Goal: Task Accomplishment & Management: Manage account settings

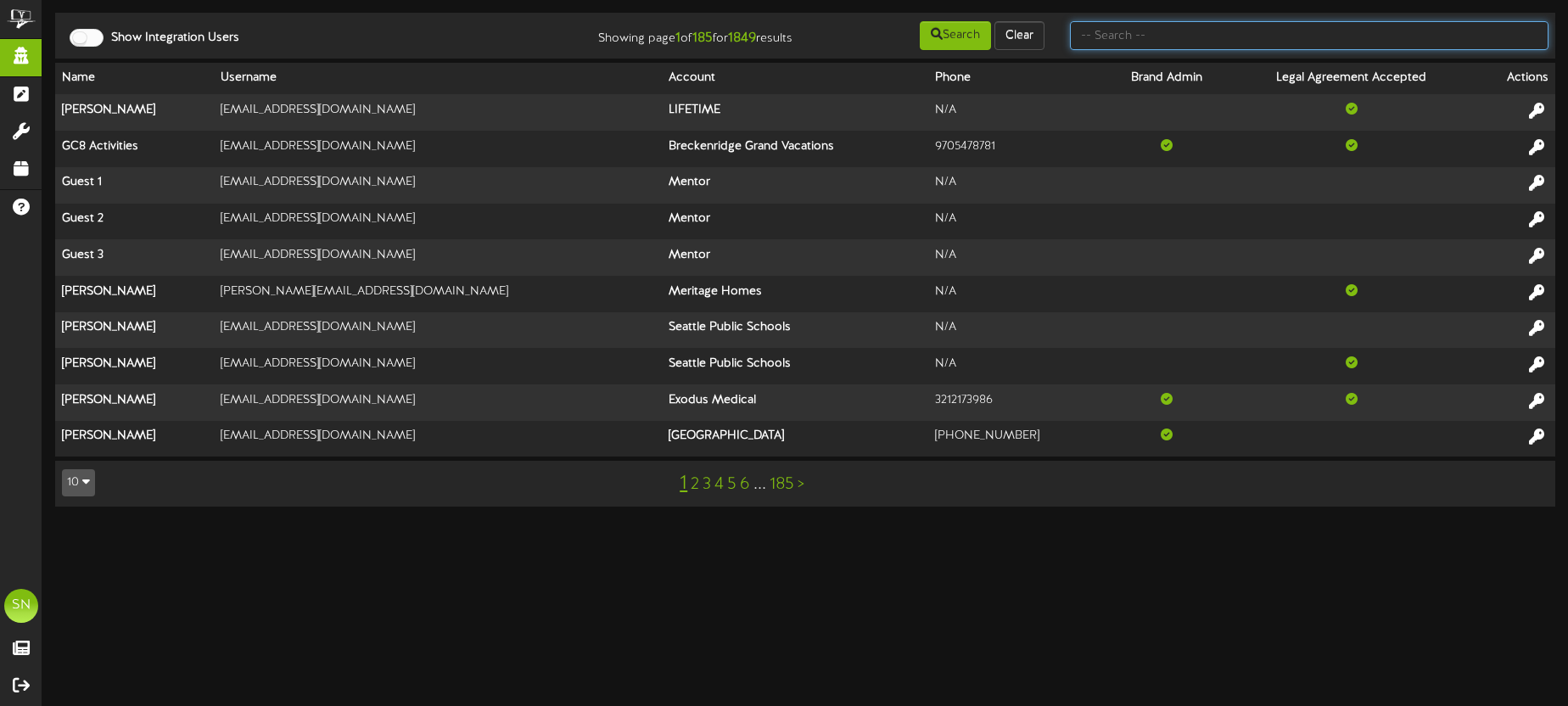
click at [1114, 41] on input "text" at bounding box center [1309, 35] width 478 height 29
type input "repligen"
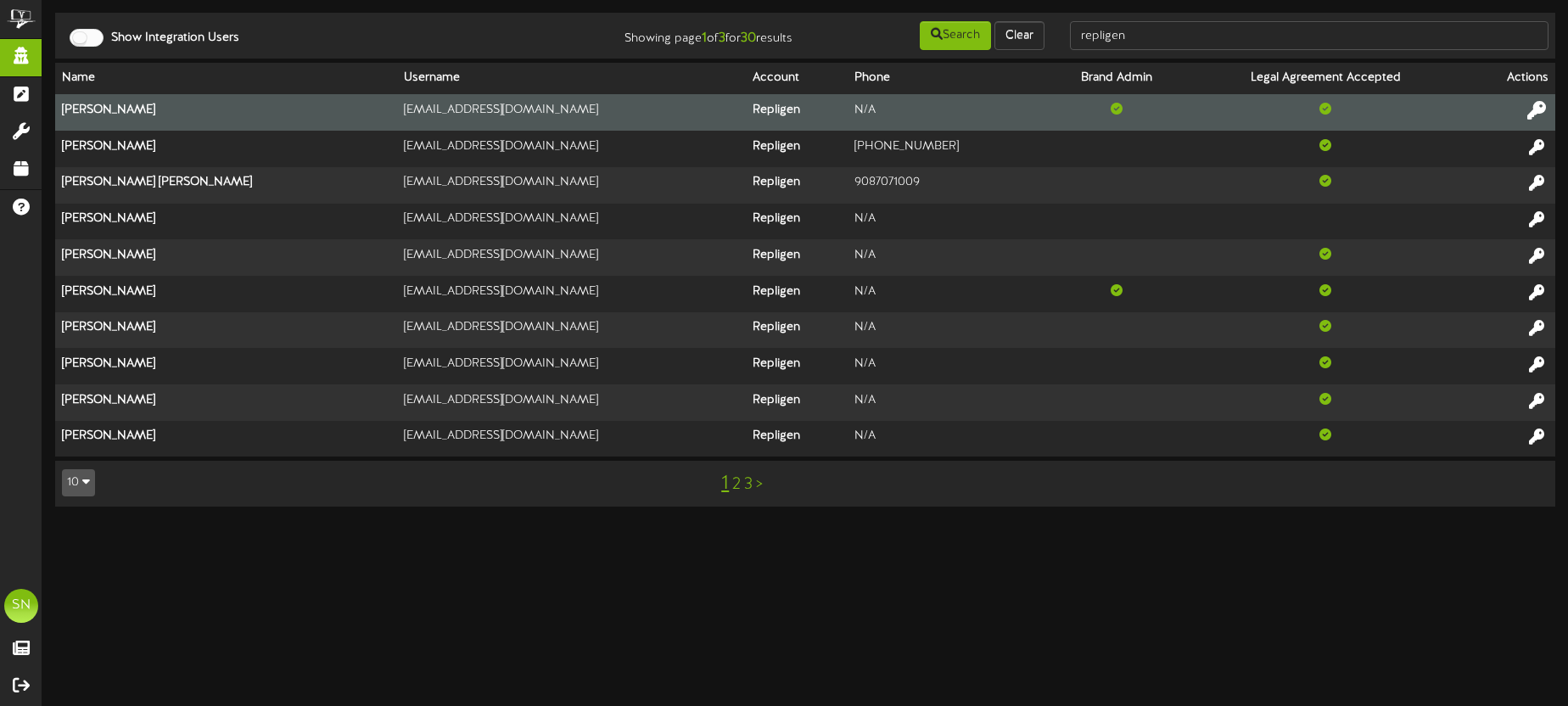
click at [1535, 108] on icon at bounding box center [1536, 110] width 19 height 19
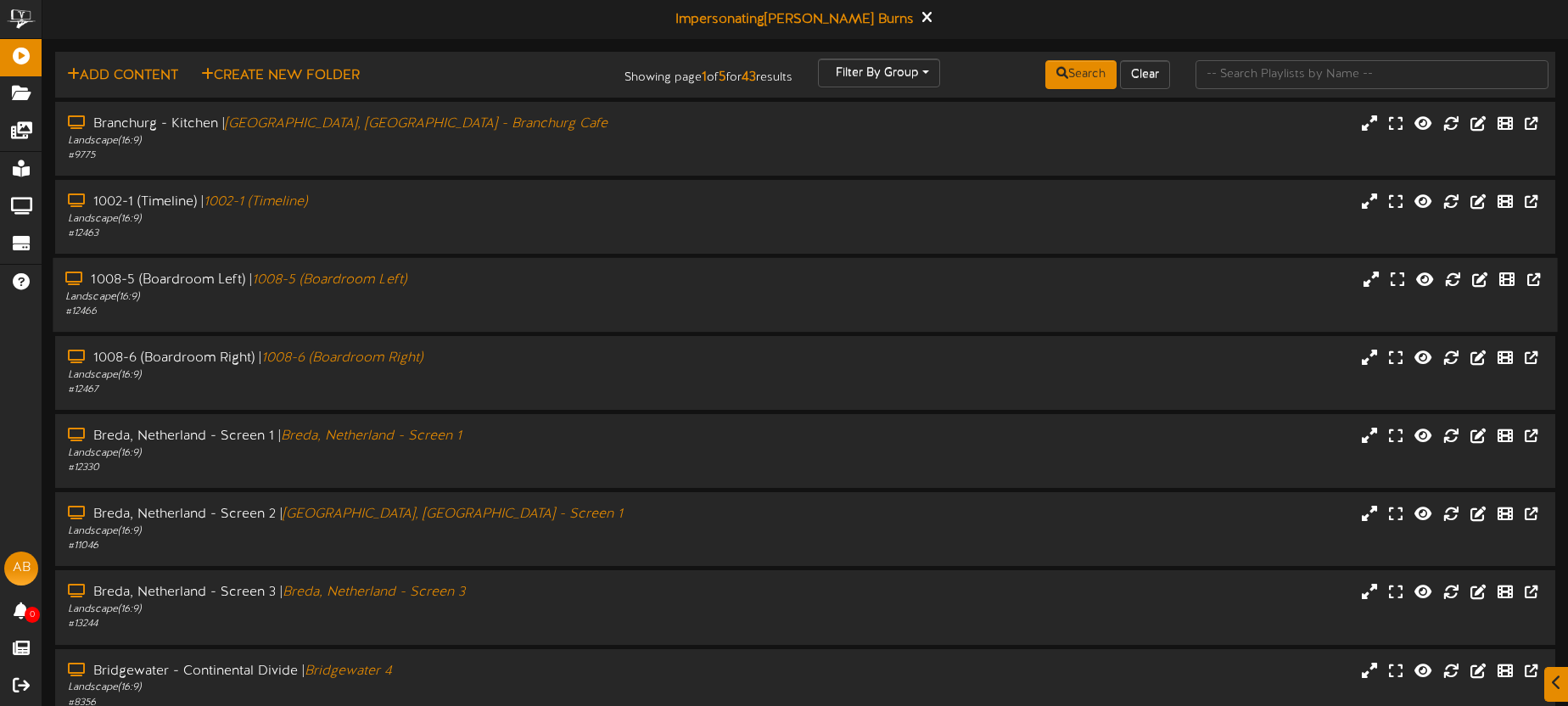
scroll to position [191, 0]
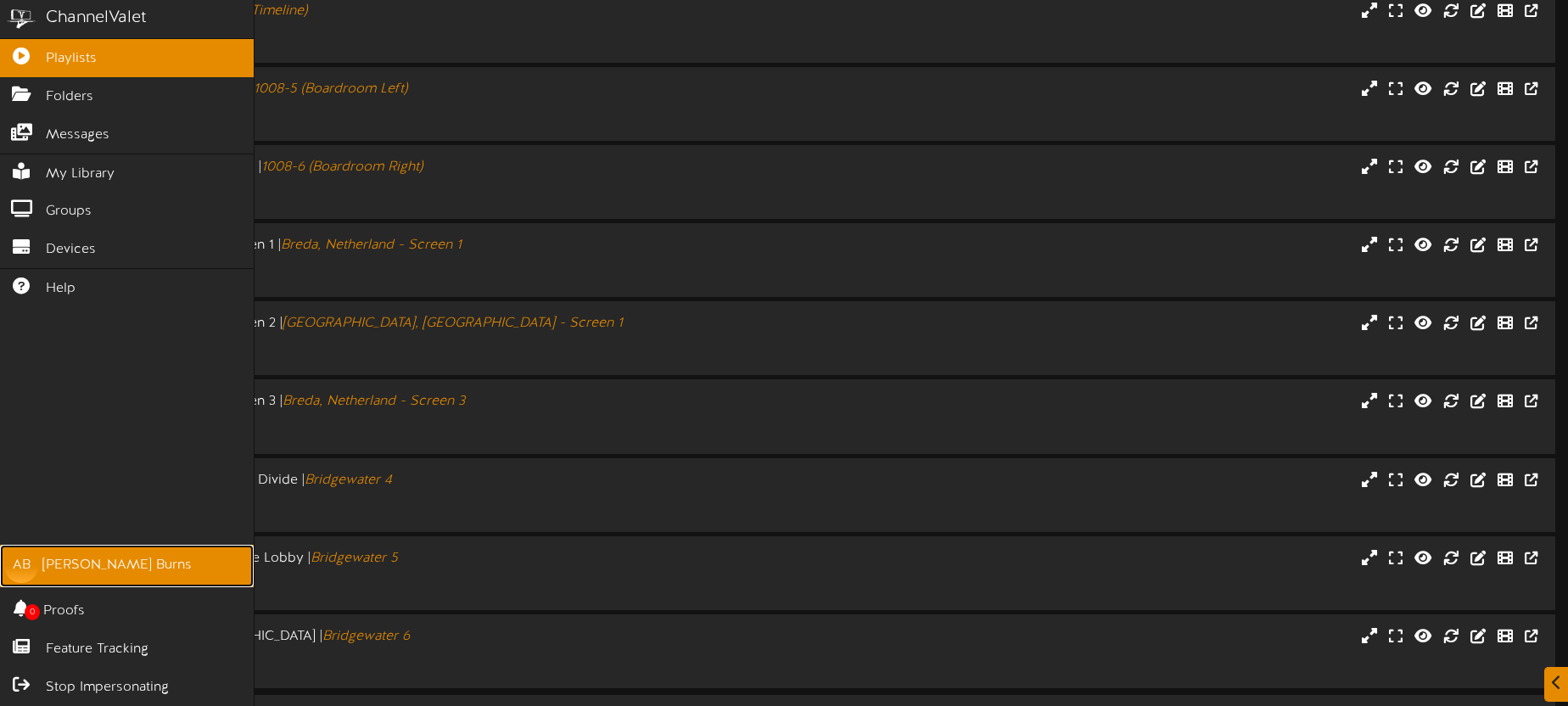
click at [79, 555] on div "[PERSON_NAME]" at bounding box center [117, 565] width 149 height 20
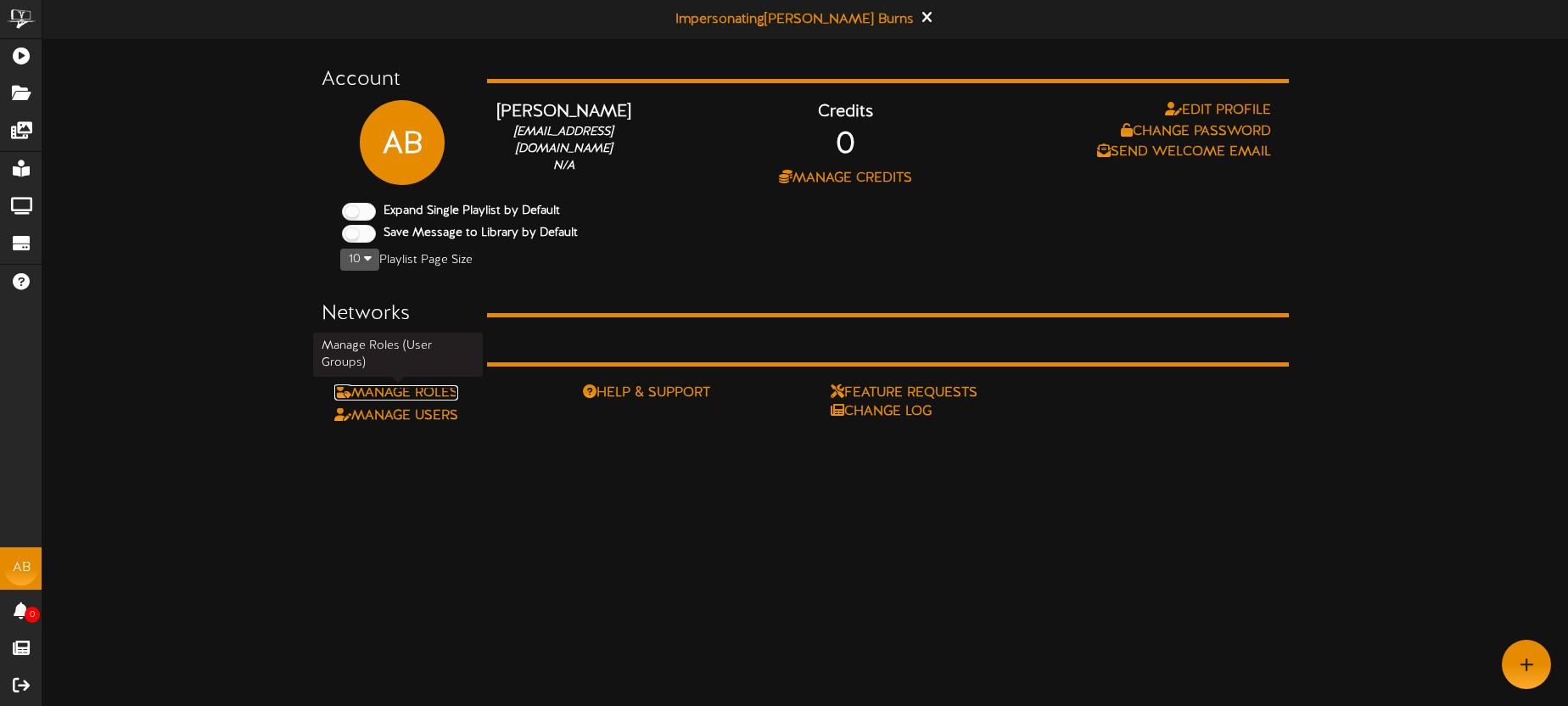
click at [445, 392] on link "Manage Roles" at bounding box center [395, 393] width 124 height 15
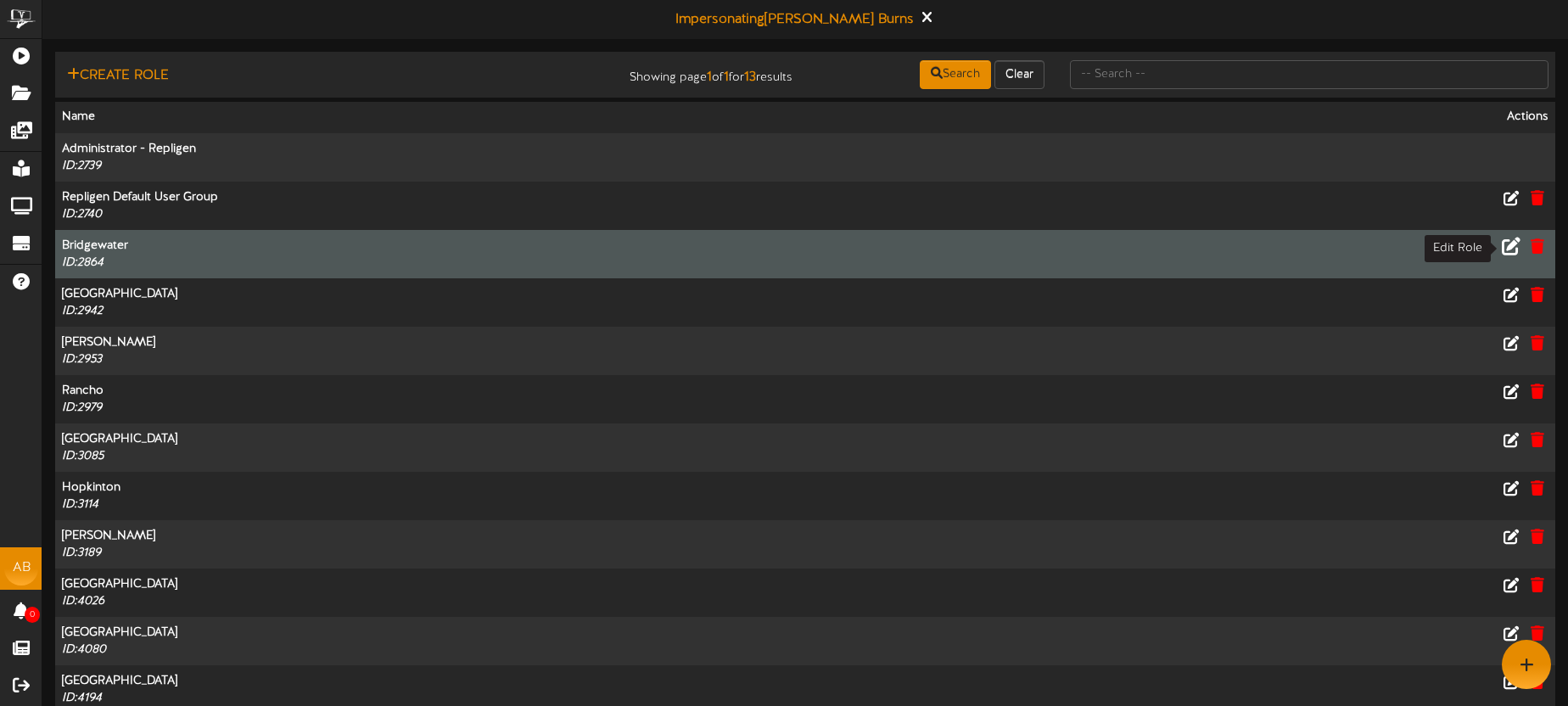
click at [1514, 244] on icon at bounding box center [1511, 245] width 19 height 19
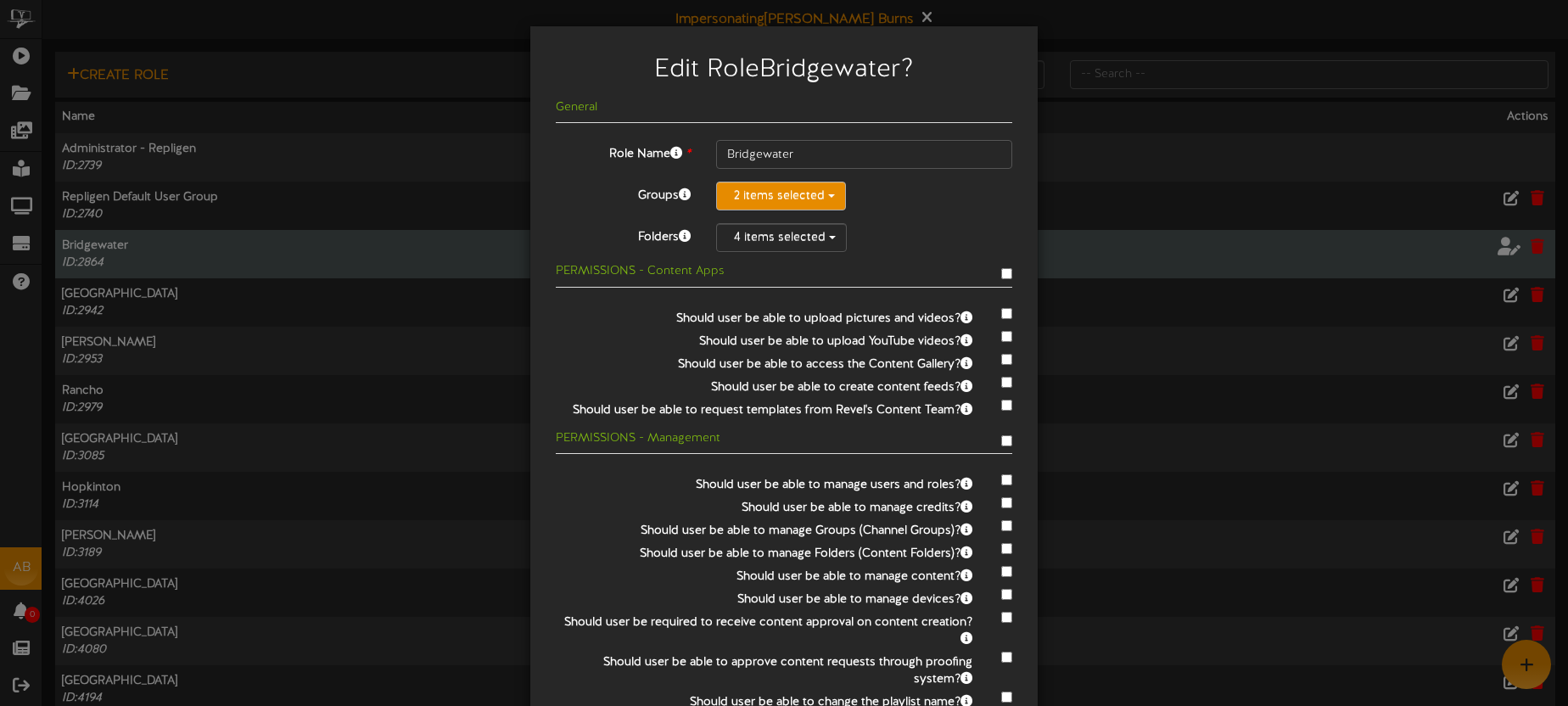
click at [774, 197] on button "2 items selected" at bounding box center [781, 195] width 129 height 29
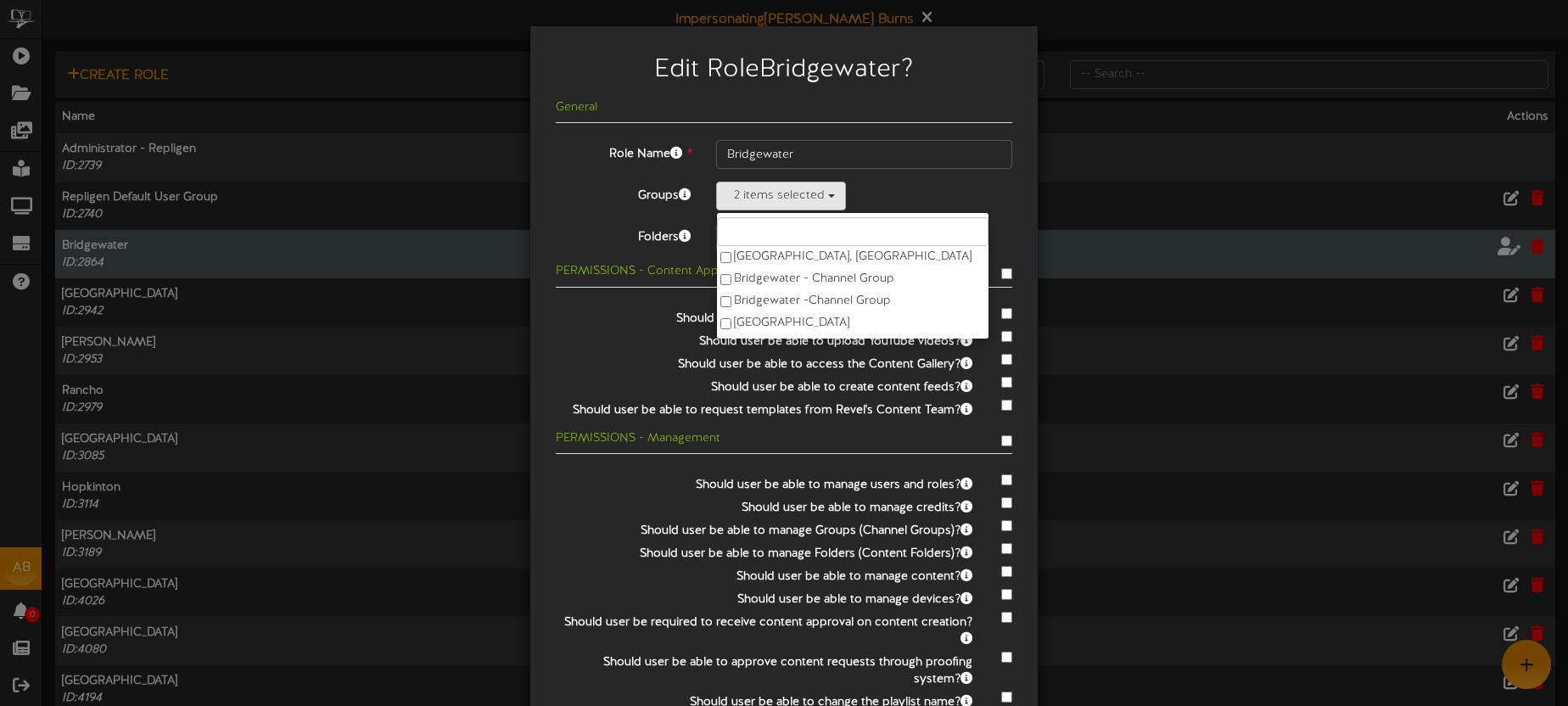
drag, startPoint x: 963, startPoint y: 205, endPoint x: 950, endPoint y: 205, distance: 13.0
click at [963, 205] on div "2 items selected [GEOGRAPHIC_DATA], [GEOGRAPHIC_DATA] Bridgewater - Channel Gro…" at bounding box center [864, 195] width 296 height 29
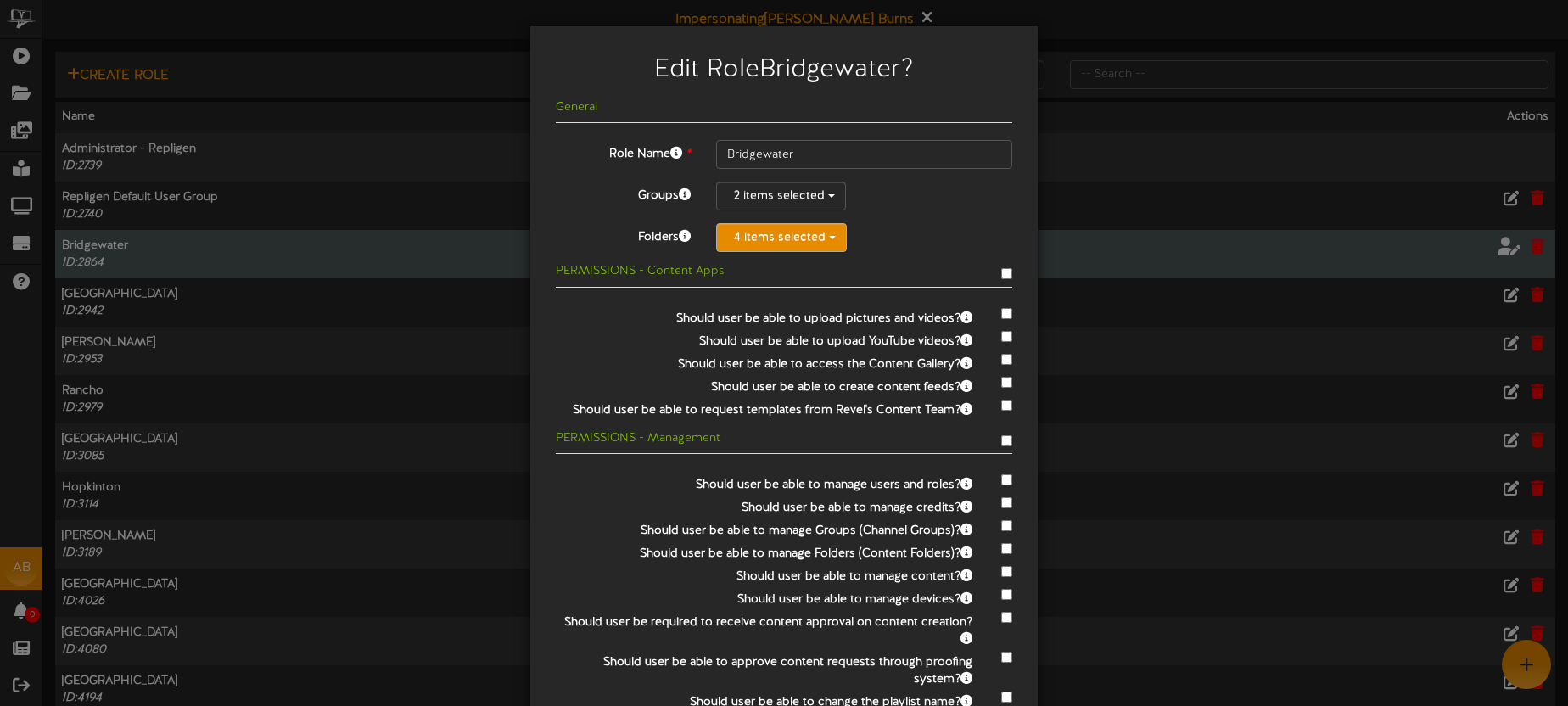
click at [781, 236] on button "4 items selected" at bounding box center [782, 237] width 130 height 29
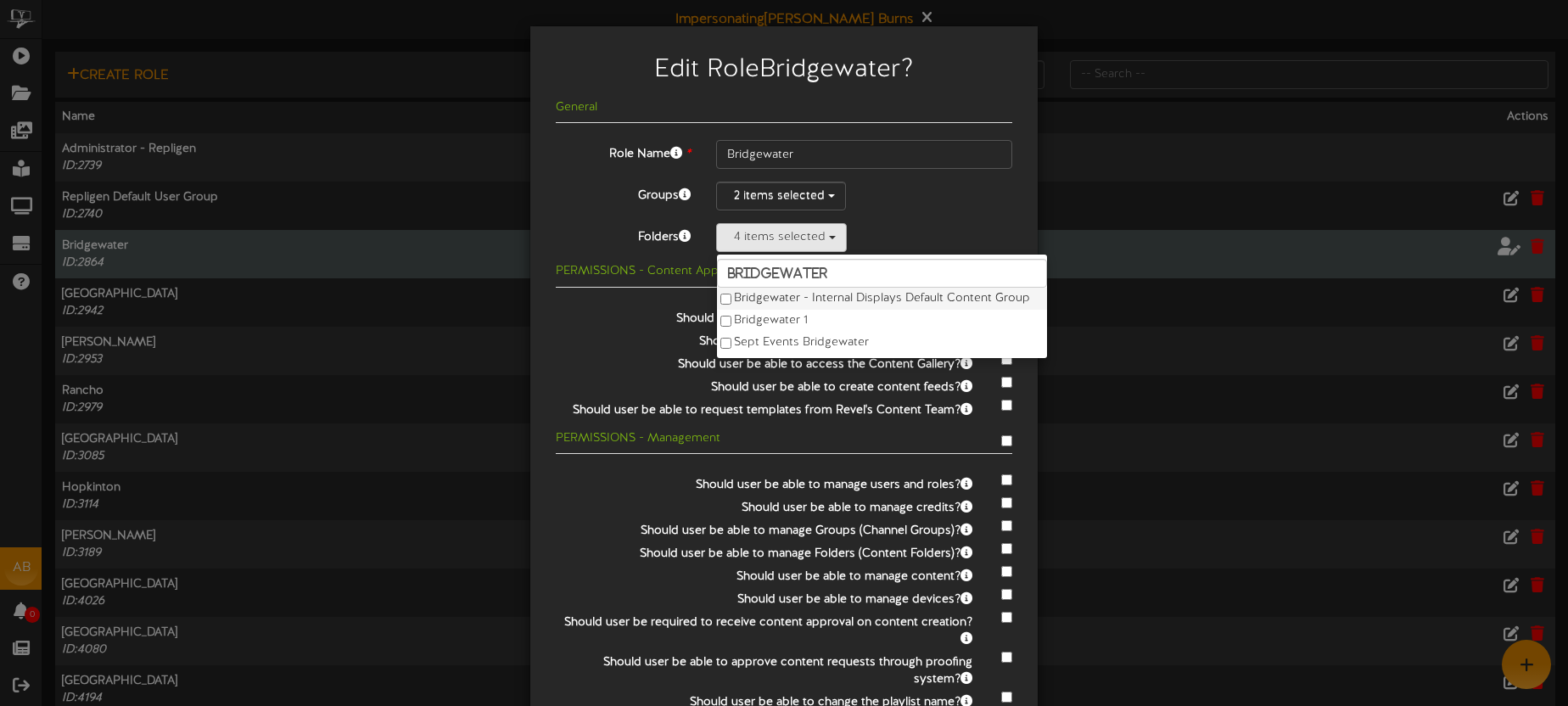
scroll to position [57, 0]
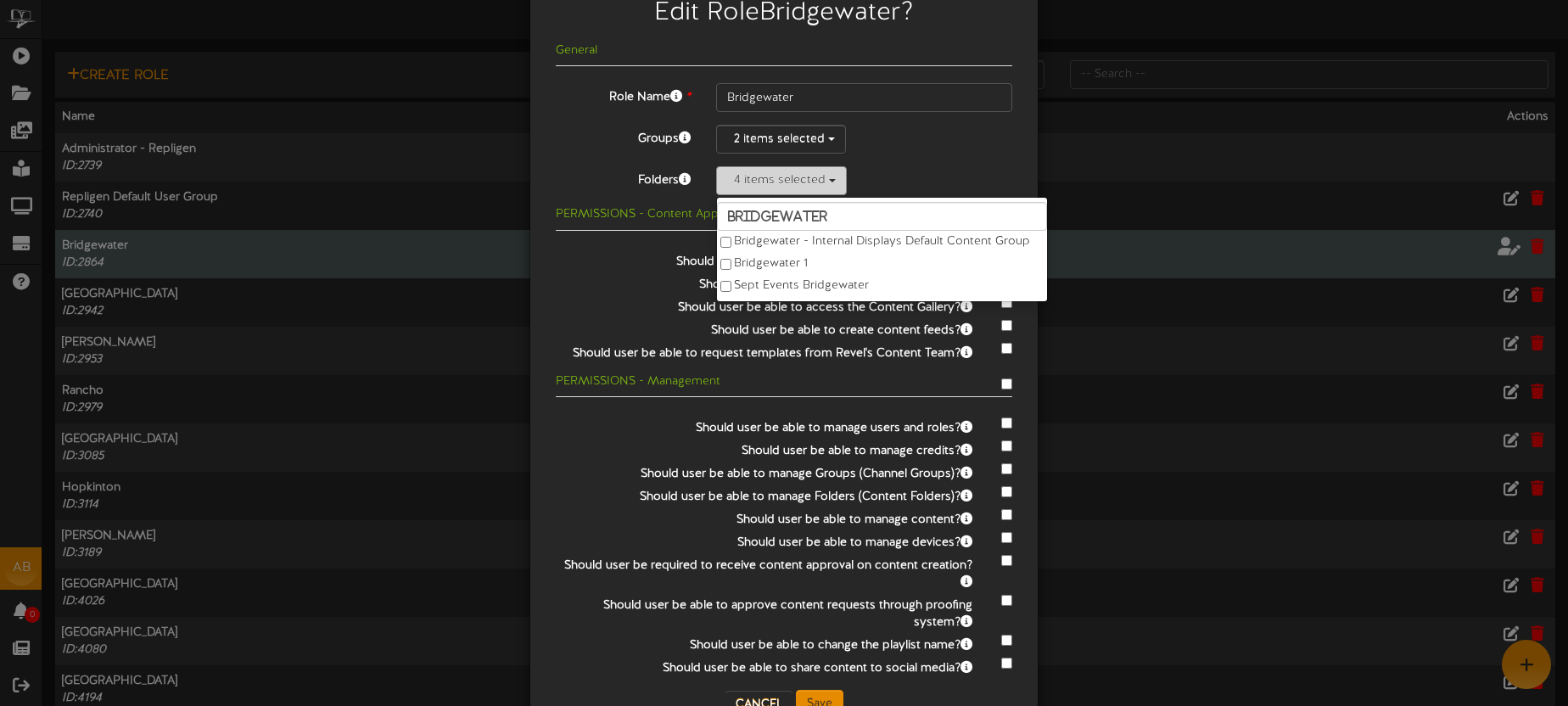
type input "bridgewater"
click at [800, 181] on button "4 items selected" at bounding box center [782, 180] width 130 height 29
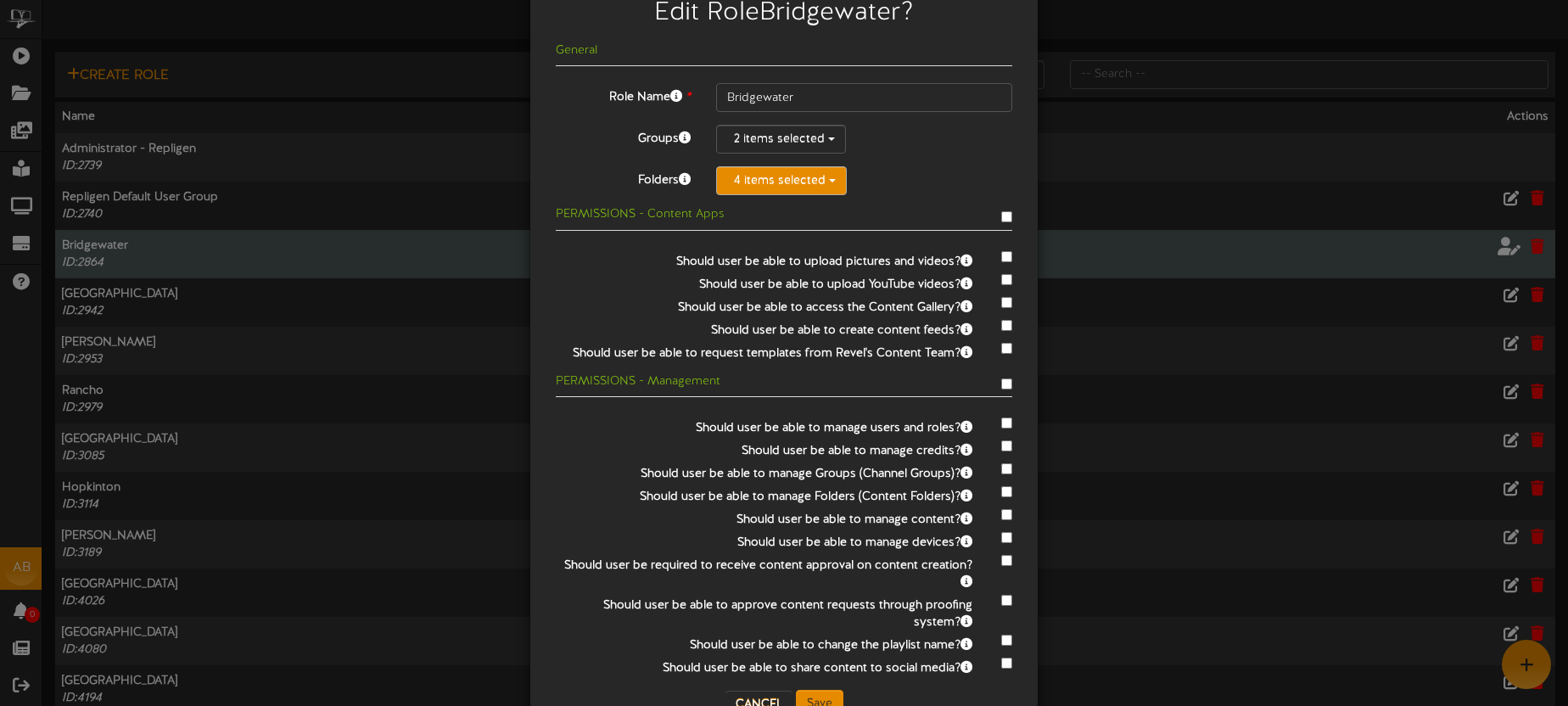
click at [800, 181] on button "4 items selected" at bounding box center [782, 180] width 130 height 29
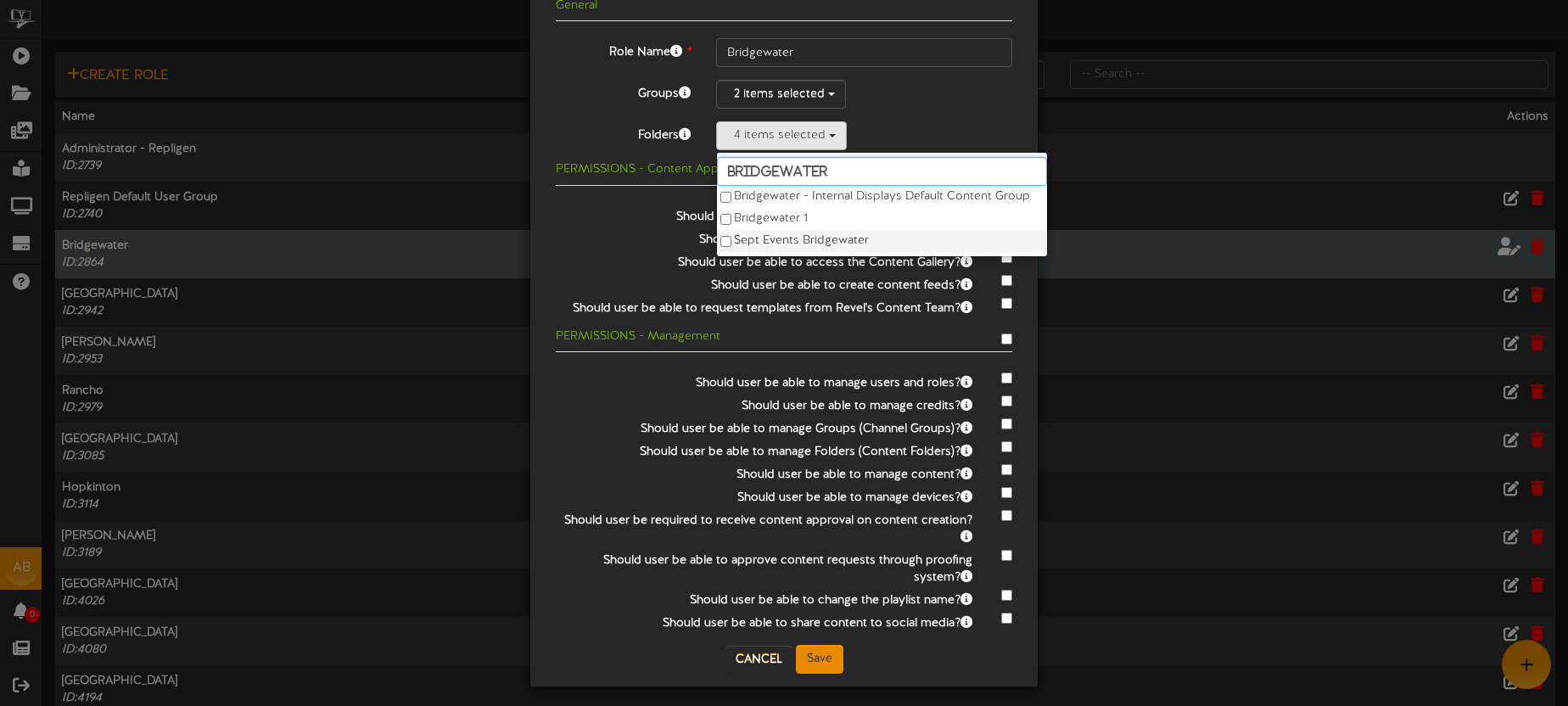
scroll to position [64, 0]
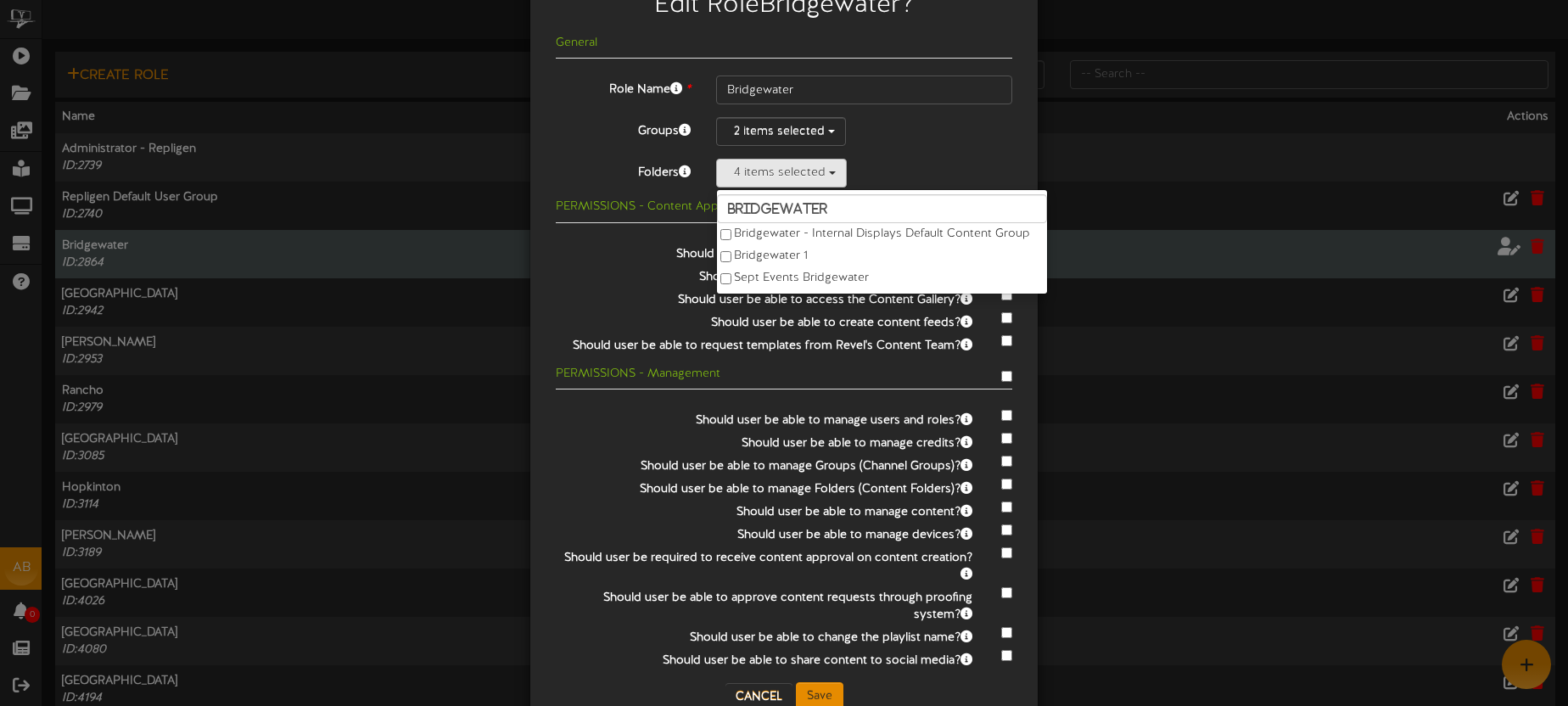
click at [897, 173] on div "4 items selected [GEOGRAPHIC_DATA] Bridgewater - Internal Displays Default Cont…" at bounding box center [864, 172] width 296 height 29
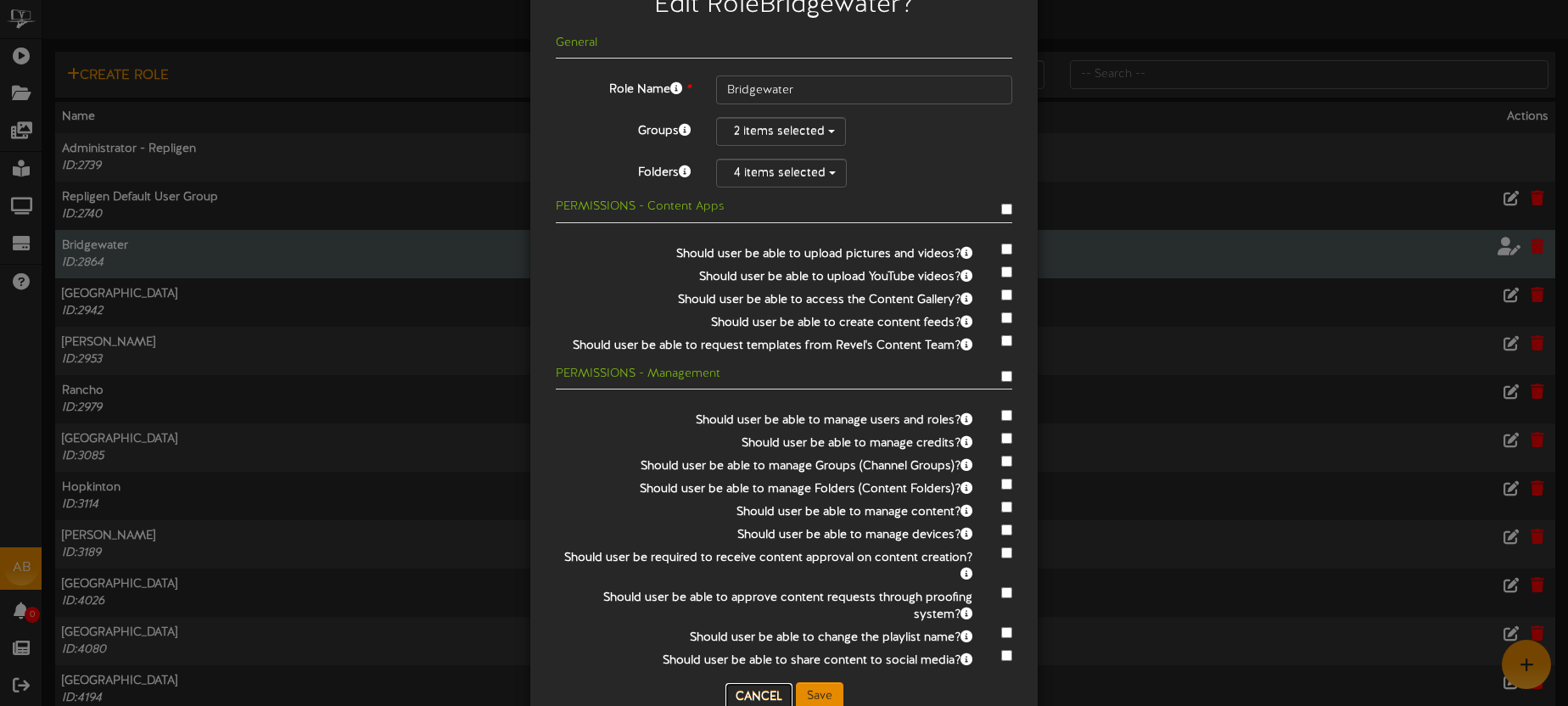
click at [771, 687] on button "Cancel" at bounding box center [759, 696] width 67 height 27
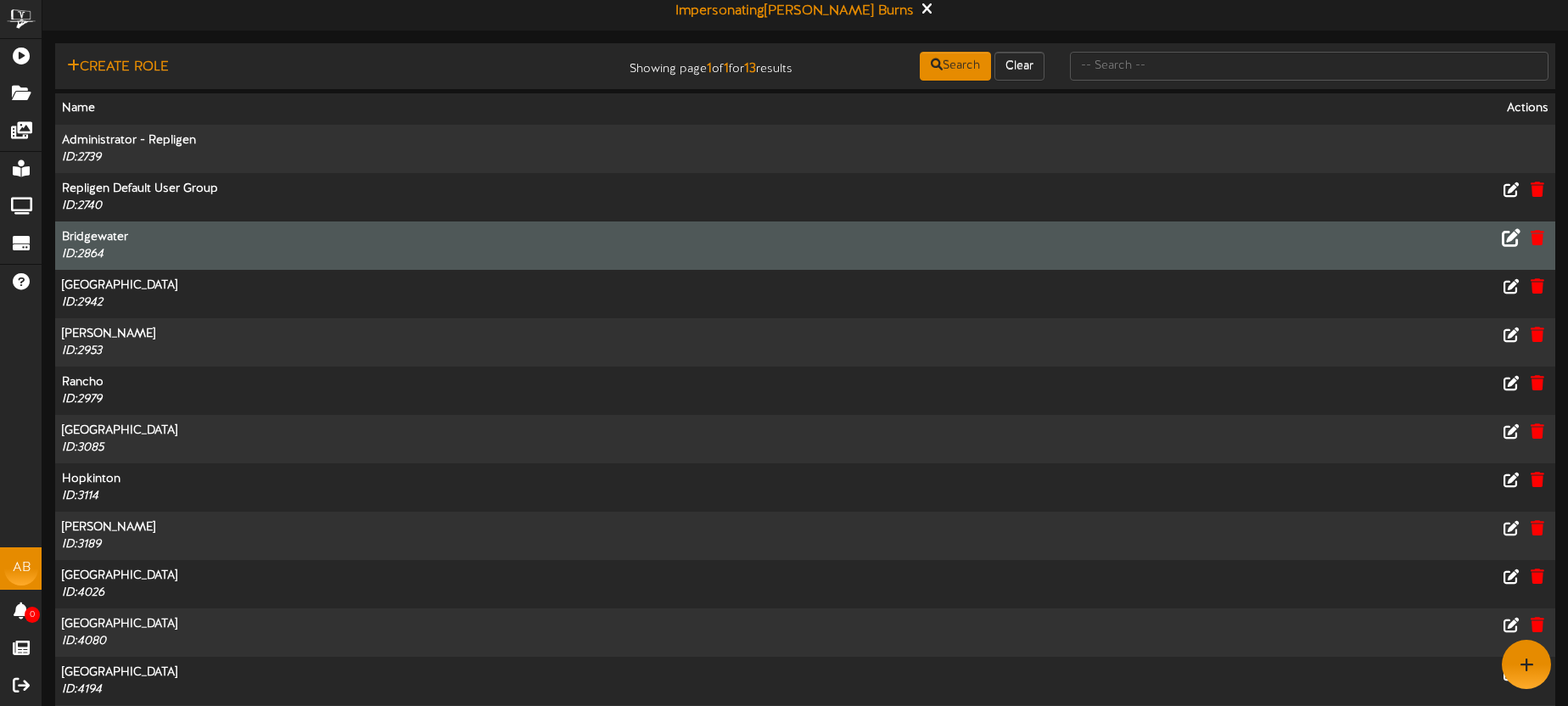
scroll to position [0, 0]
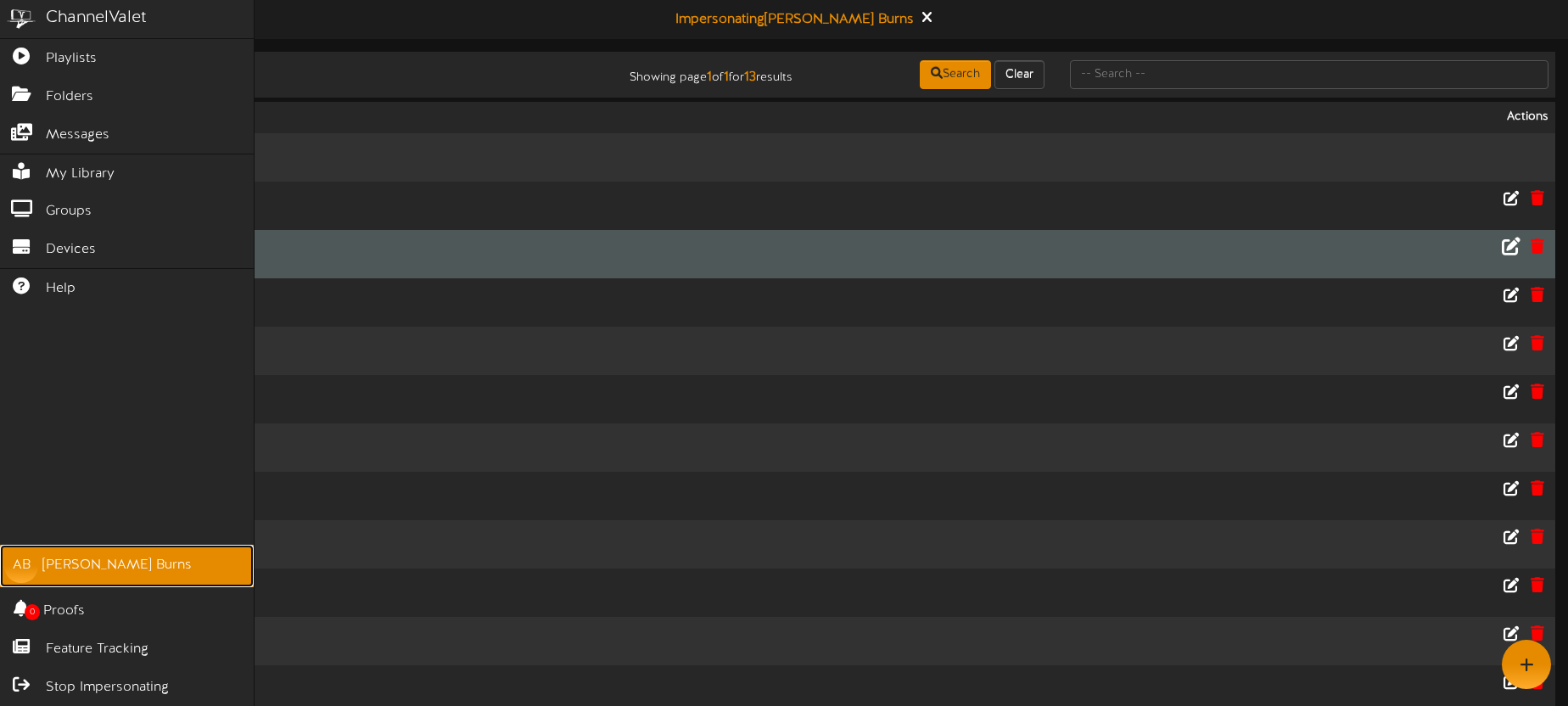
click at [74, 566] on div "[PERSON_NAME]" at bounding box center [117, 565] width 149 height 20
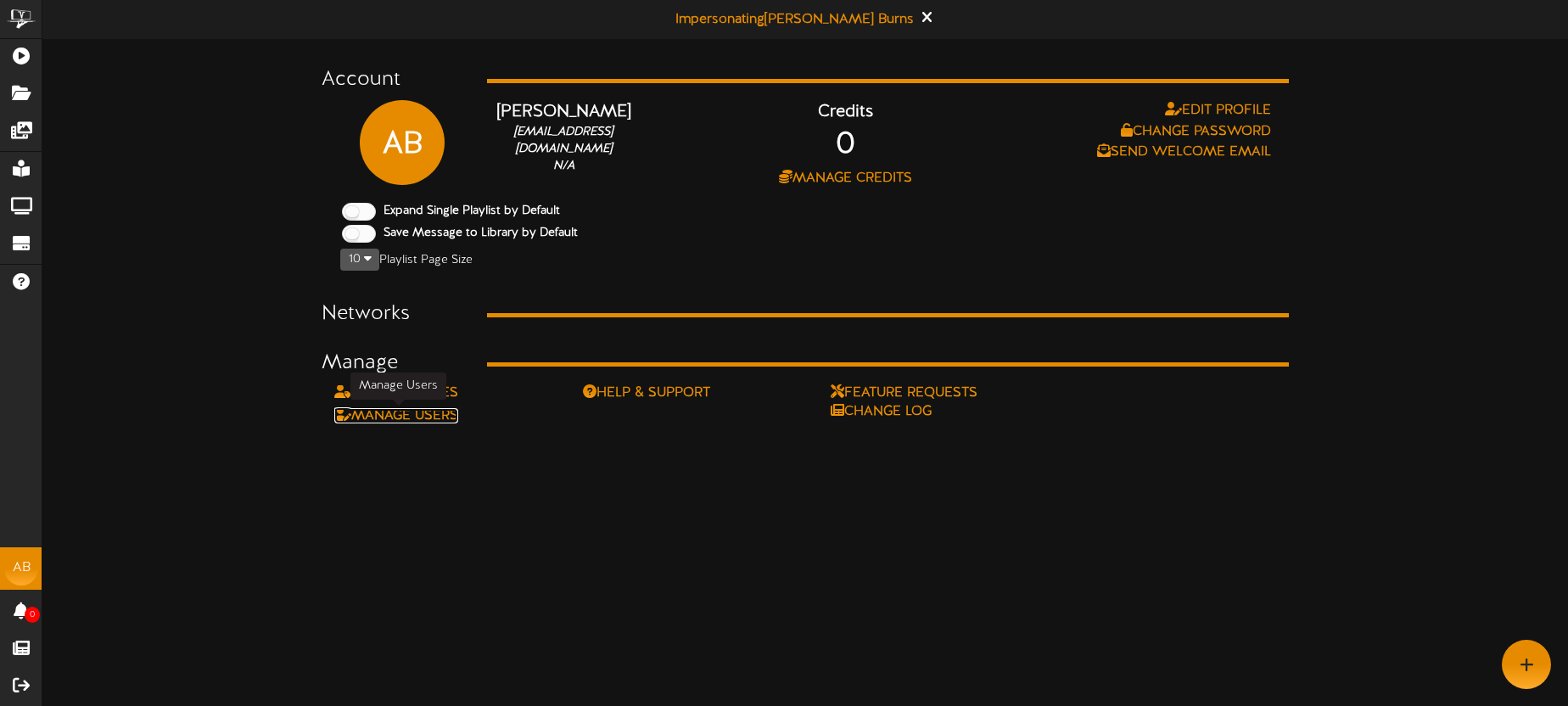
click at [444, 412] on link "Manage Users" at bounding box center [395, 416] width 124 height 15
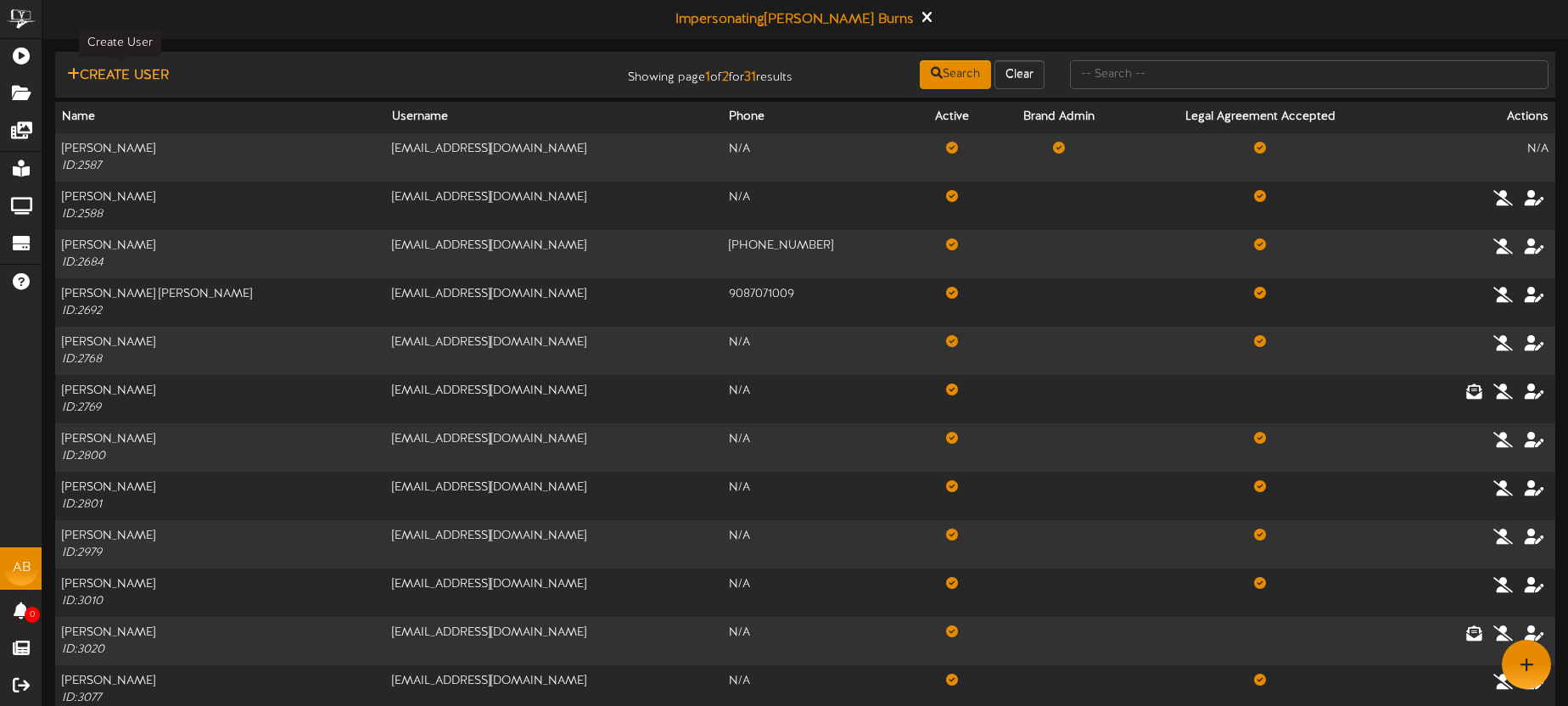
click at [128, 76] on button "Create User" at bounding box center [118, 75] width 112 height 21
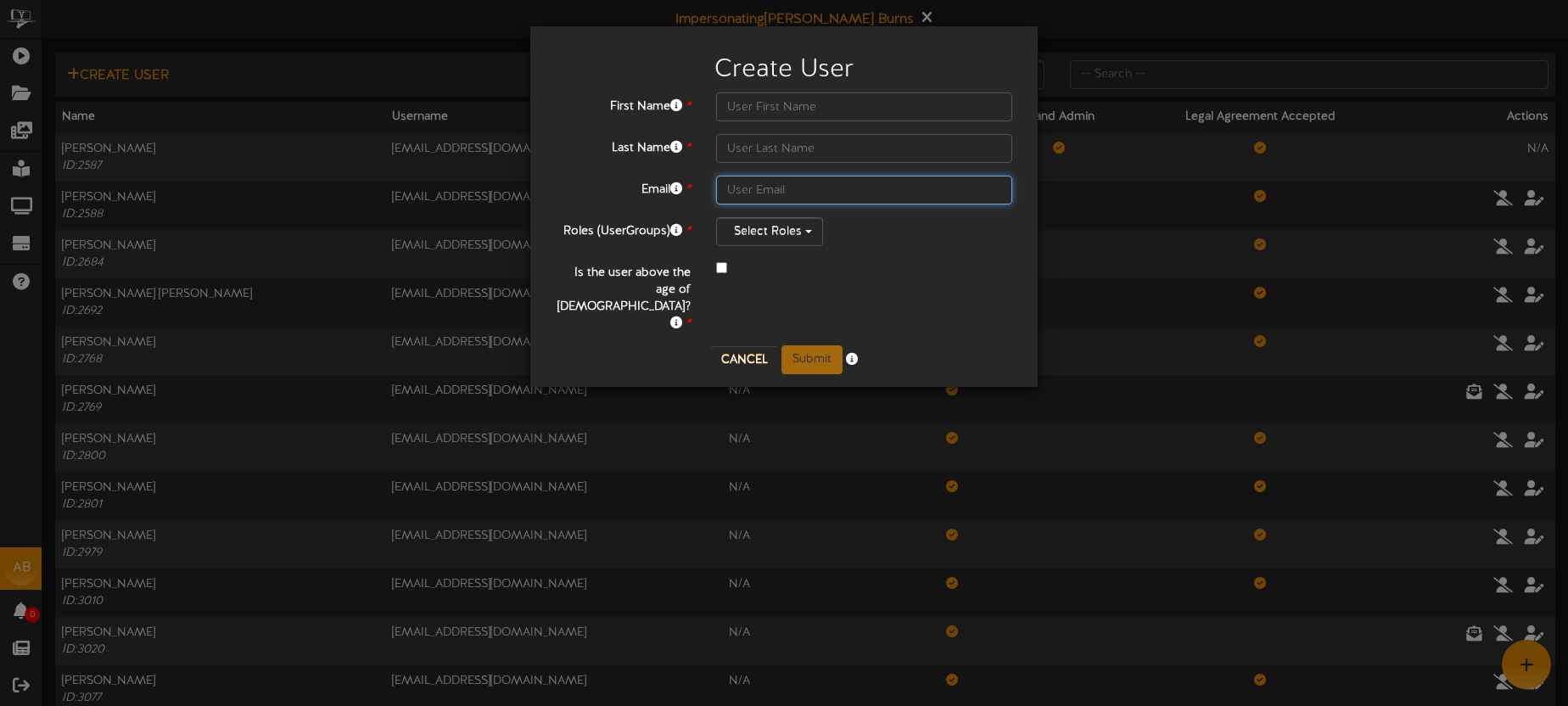
click at [744, 188] on input "text" at bounding box center [864, 190] width 296 height 29
paste input "[EMAIL_ADDRESS][DOMAIN_NAME]"
type input "[EMAIL_ADDRESS][DOMAIN_NAME]"
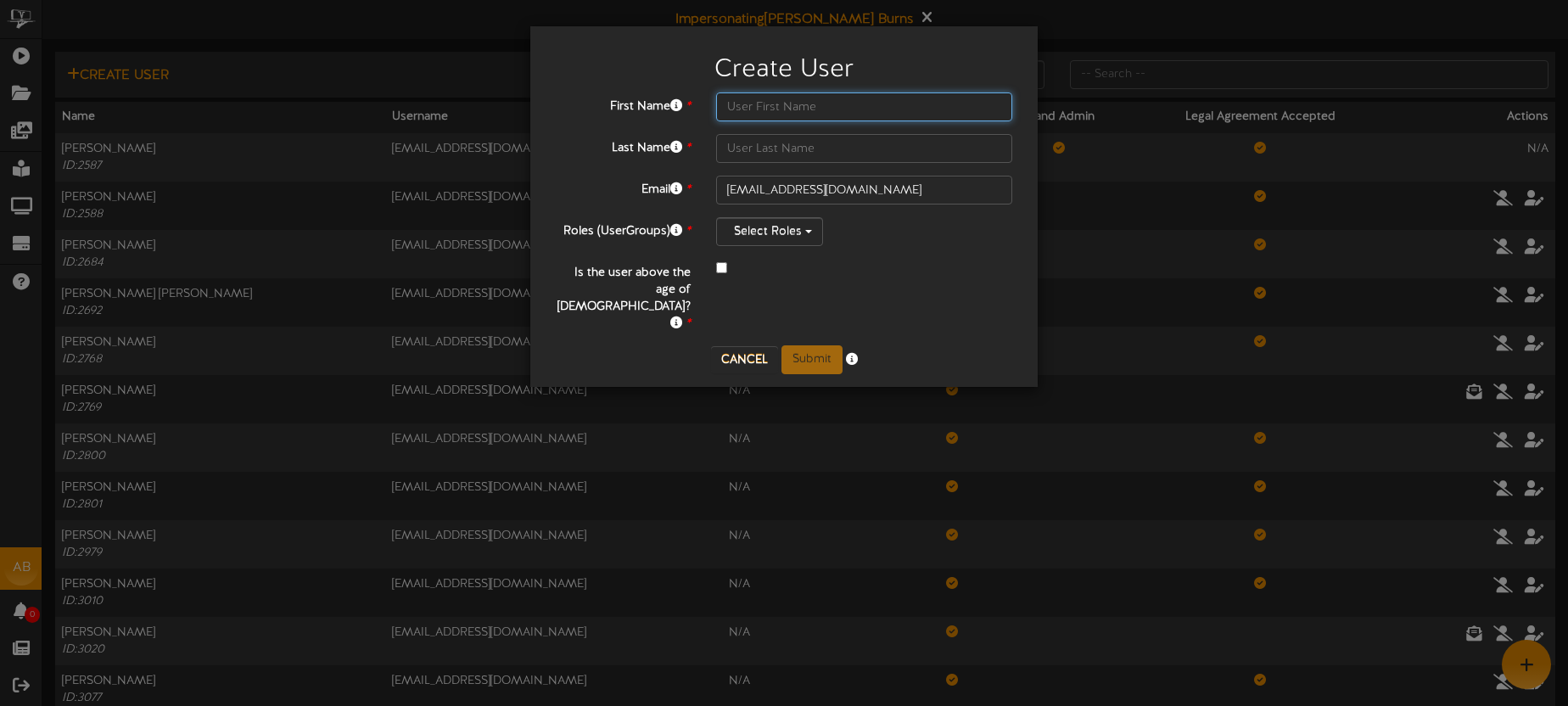
click at [750, 105] on input "text" at bounding box center [864, 106] width 296 height 29
paste input "[PERSON_NAME]"
type input "[PERSON_NAME]"
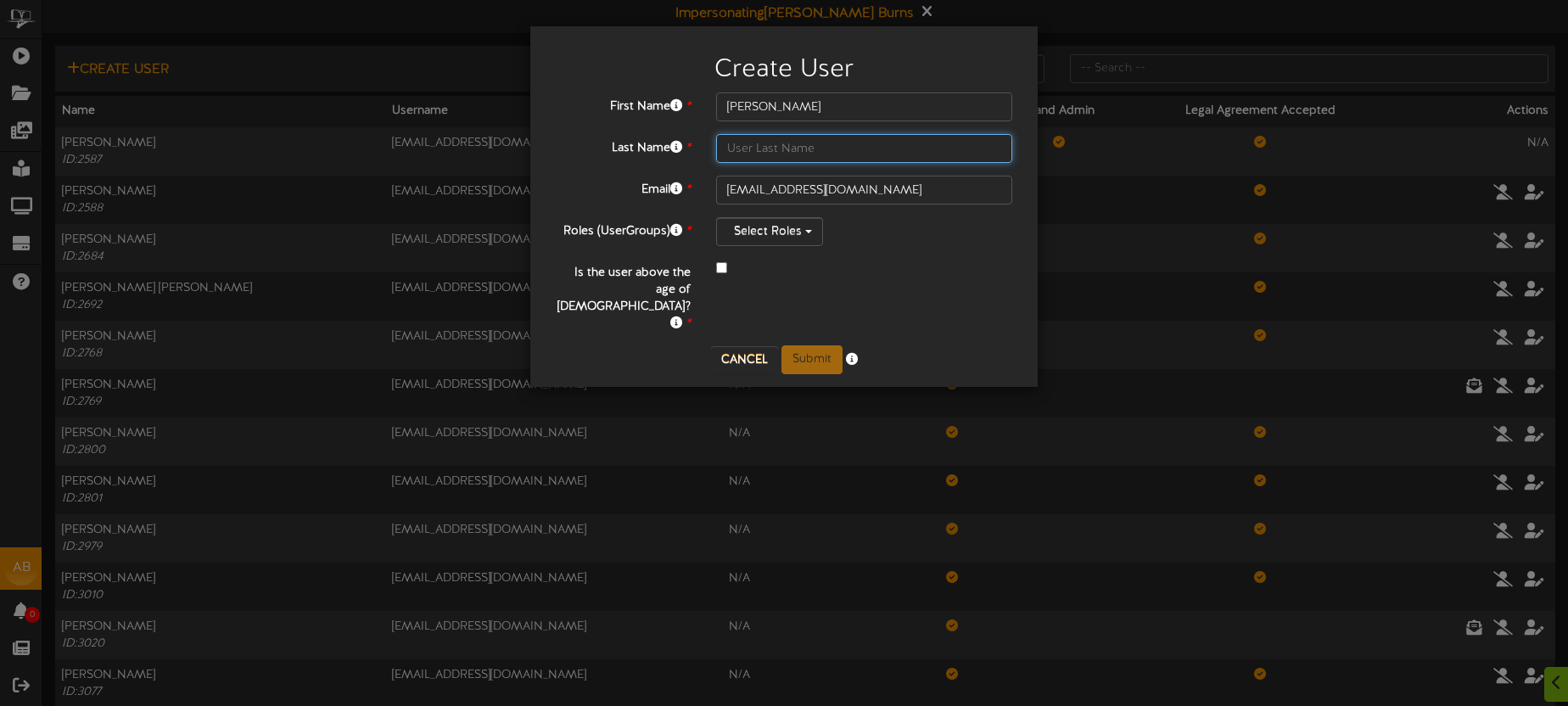
click at [774, 146] on input "text" at bounding box center [864, 148] width 296 height 29
type input "[PERSON_NAME]"
click at [824, 111] on input "[PERSON_NAME]" at bounding box center [864, 106] width 296 height 29
type input "Yuliany"
click at [901, 242] on div "Select Roles" at bounding box center [864, 231] width 296 height 29
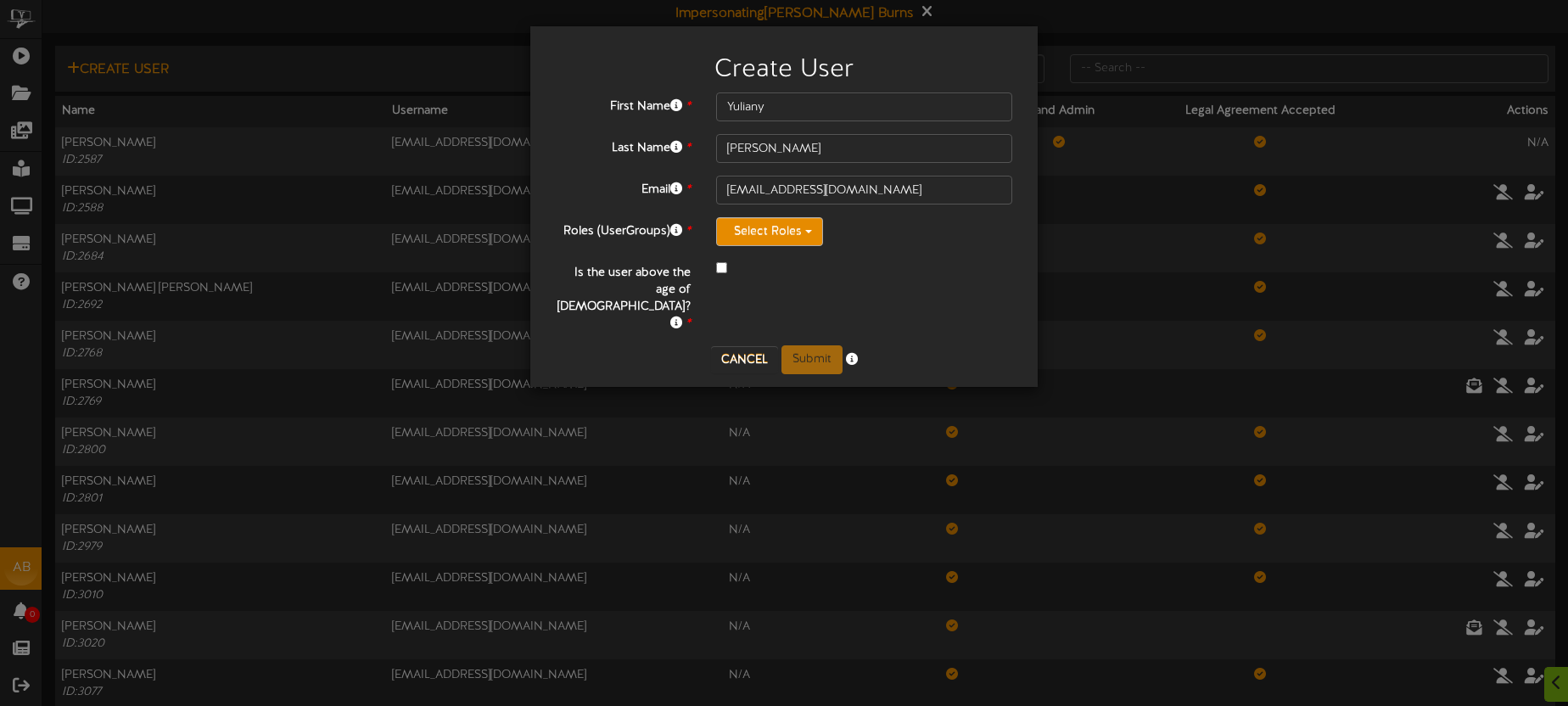
click at [801, 232] on button "Select Roles" at bounding box center [770, 231] width 107 height 29
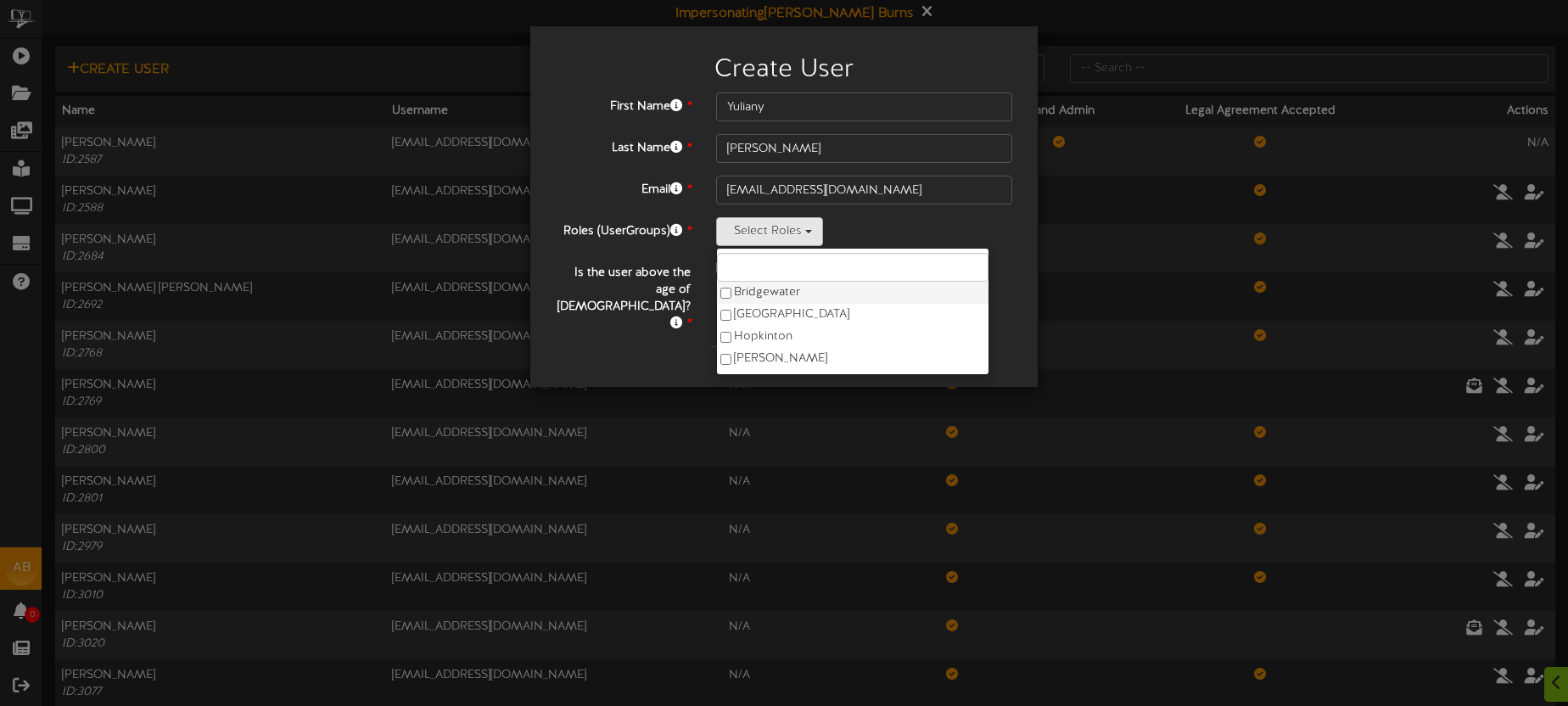
click at [786, 288] on label "Bridgewater" at bounding box center [852, 293] width 272 height 22
click at [969, 255] on div "First Name * Yuliany Last Name * [PERSON_NAME] Email * [EMAIL_ADDRESS][DOMAIN_N…" at bounding box center [784, 212] width 457 height 240
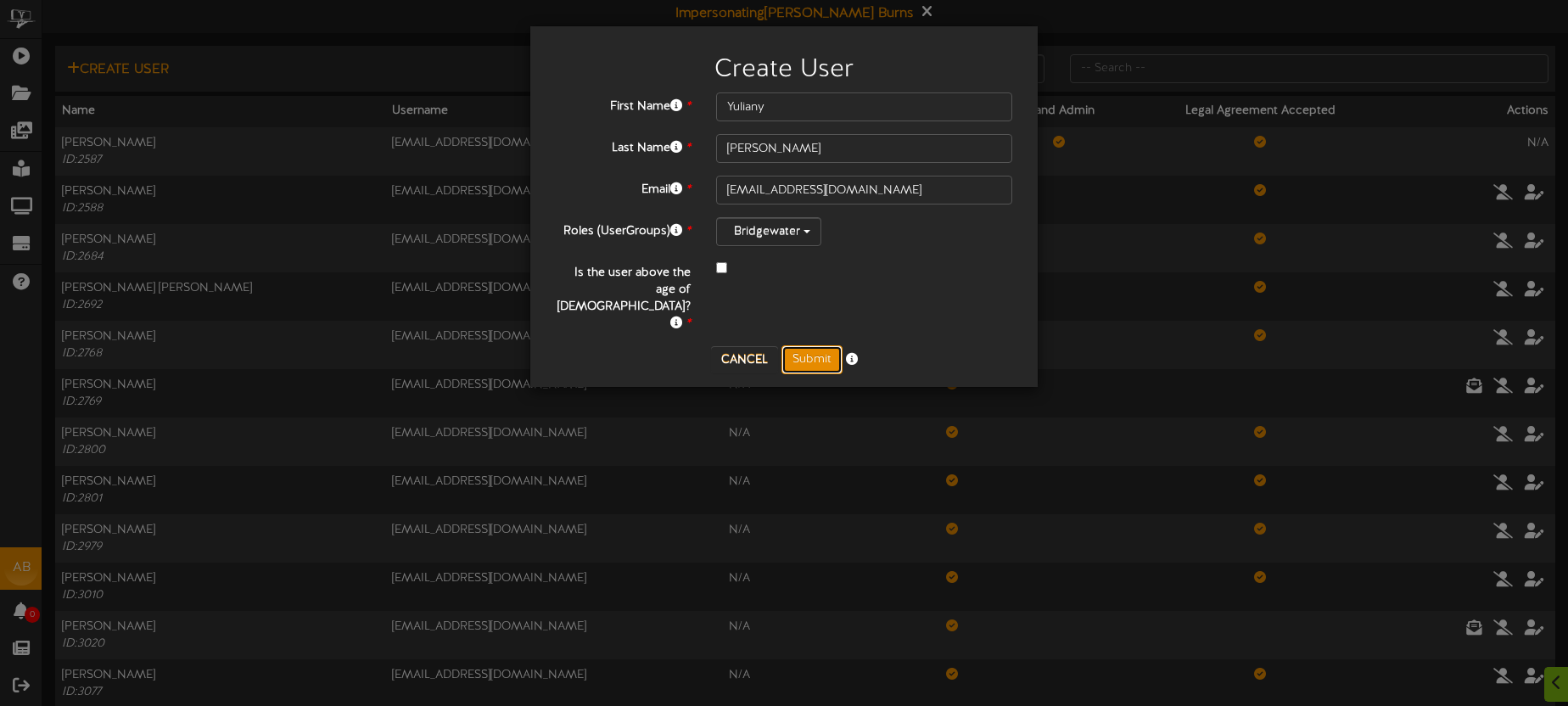
click at [810, 345] on button "Submit" at bounding box center [812, 359] width 61 height 29
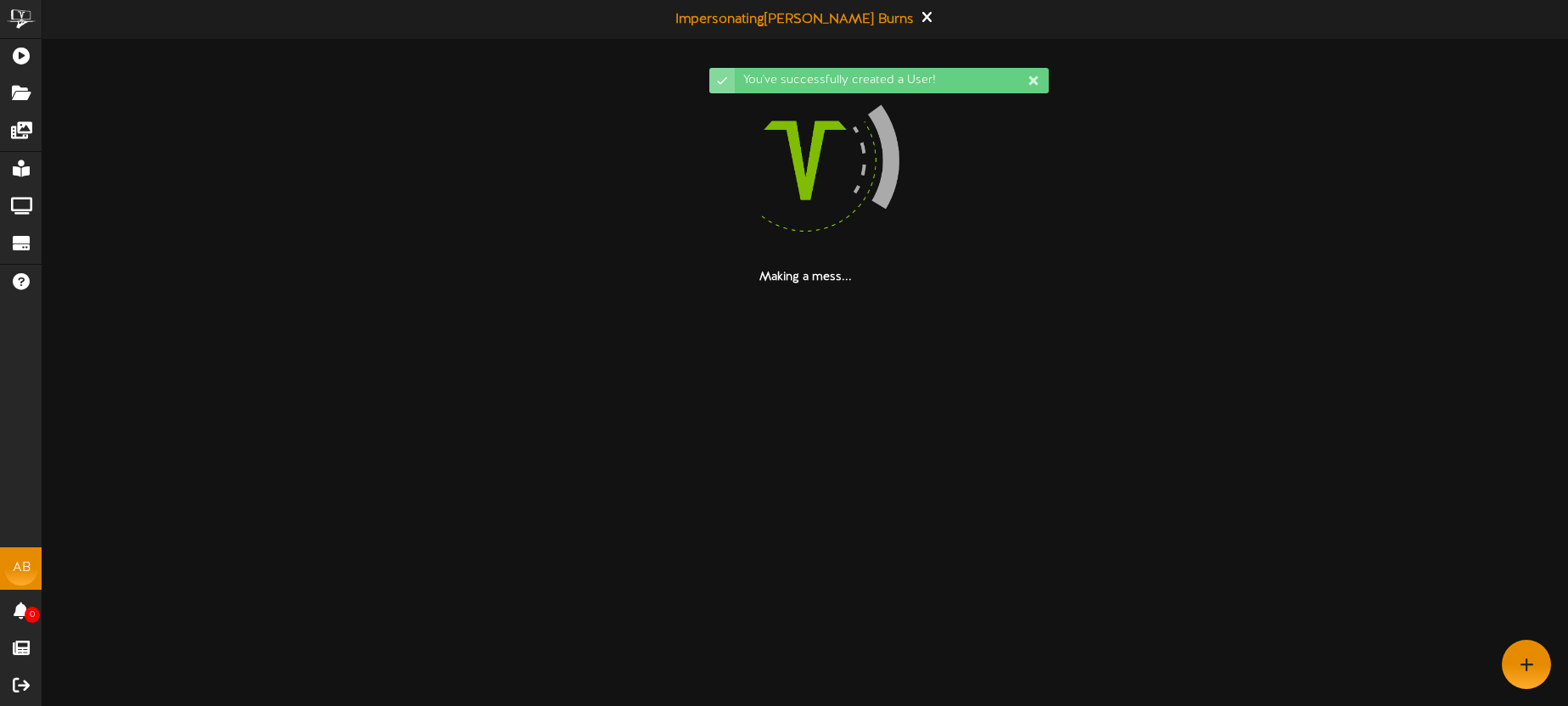
scroll to position [0, 0]
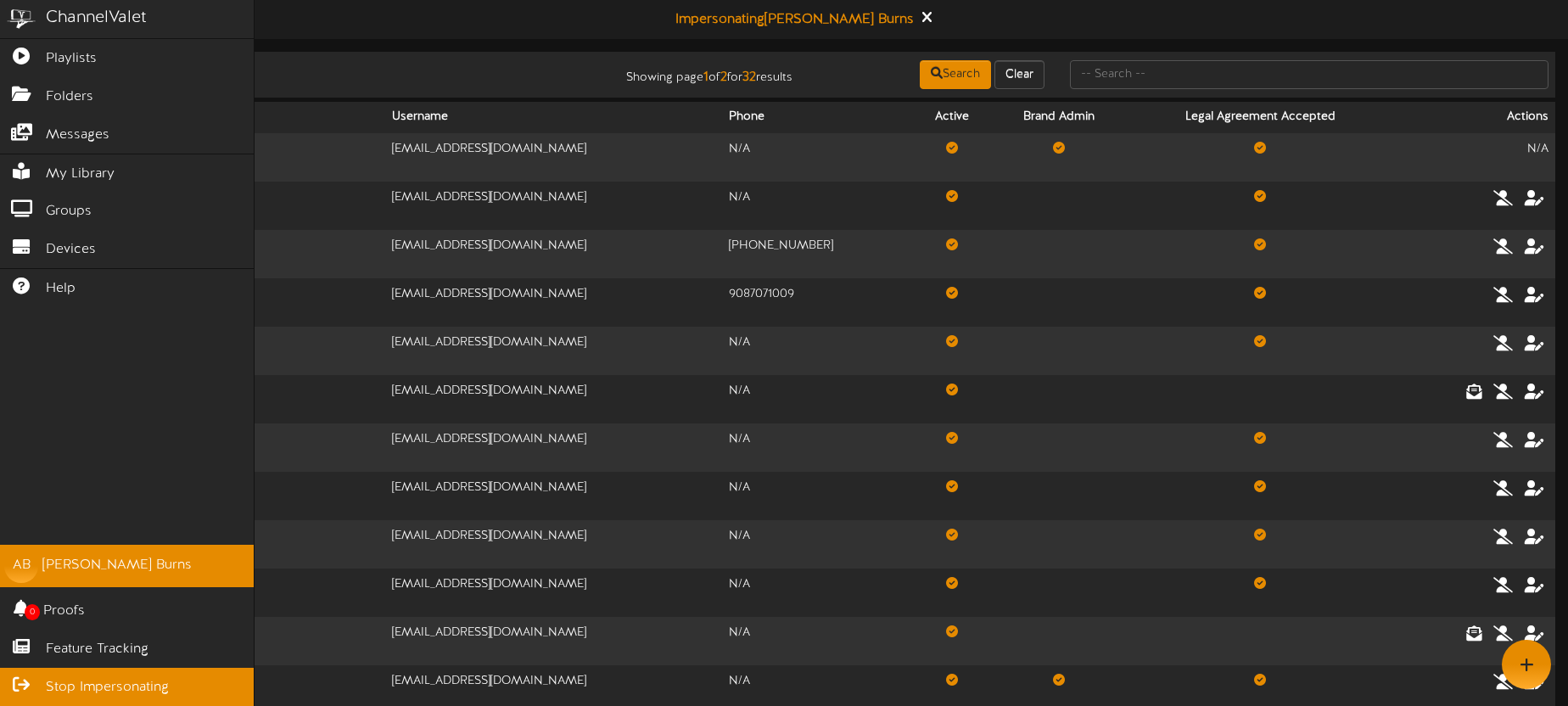
click at [127, 684] on span "Stop Impersonating" at bounding box center [107, 686] width 123 height 20
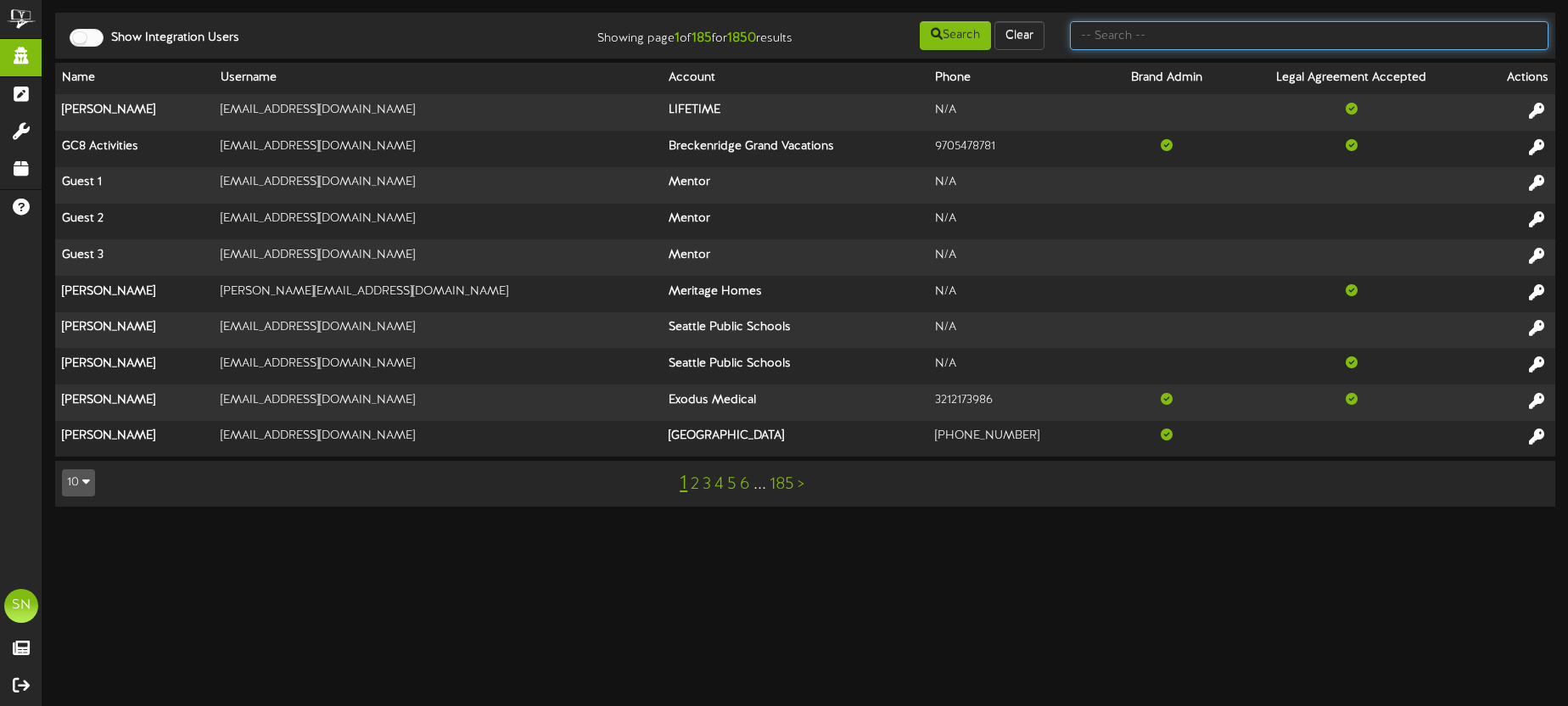
click at [1112, 49] on input "text" at bounding box center [1309, 35] width 478 height 29
type input "yuliany"
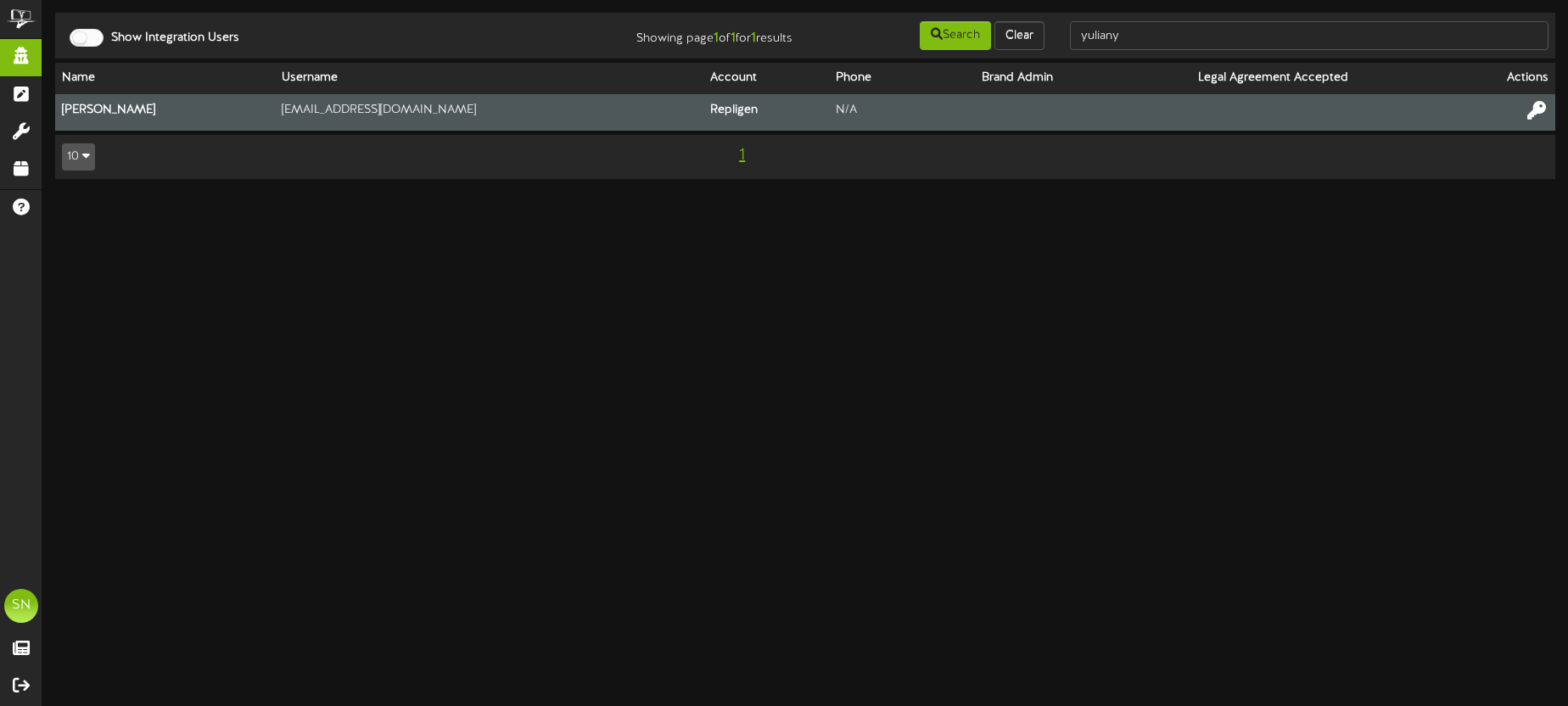
click at [1537, 107] on icon at bounding box center [1536, 110] width 19 height 19
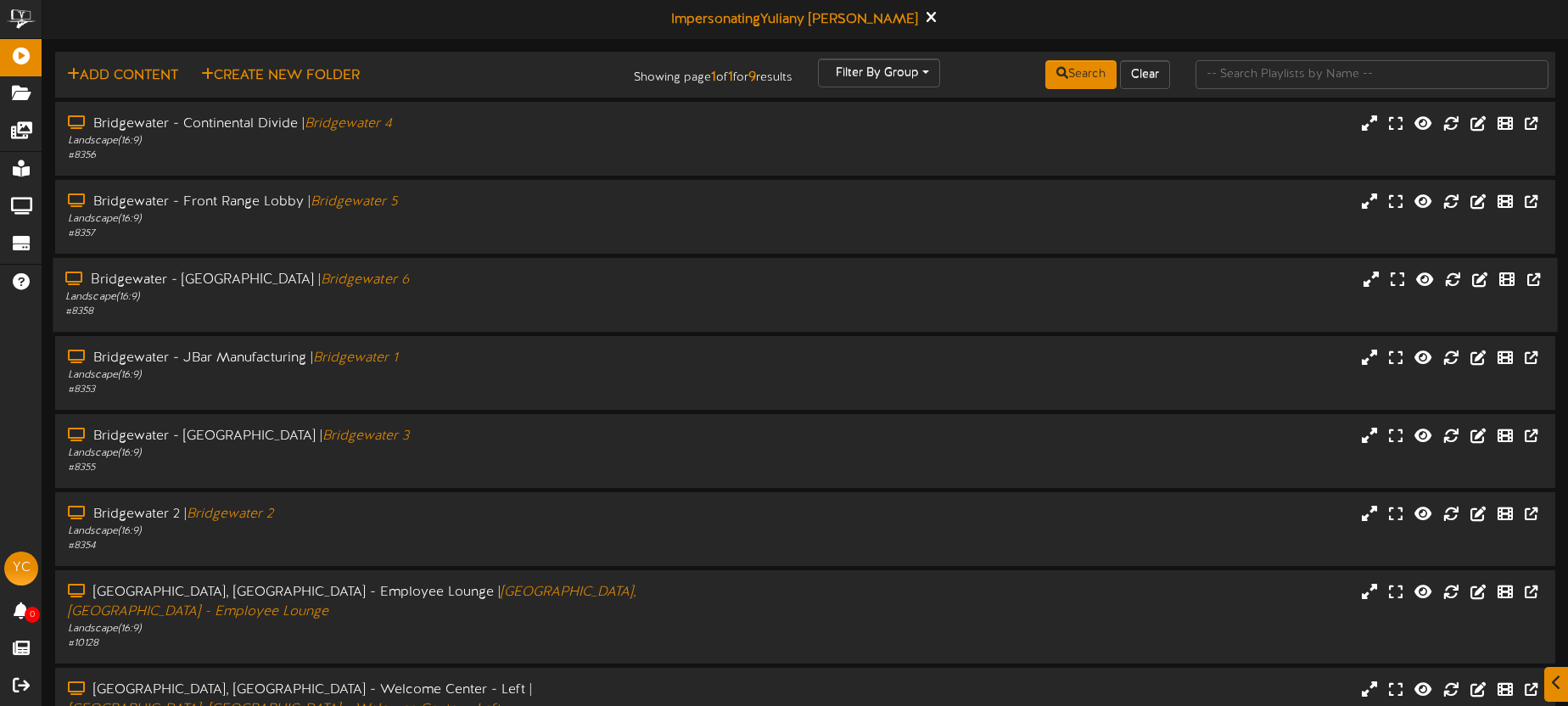
scroll to position [163, 0]
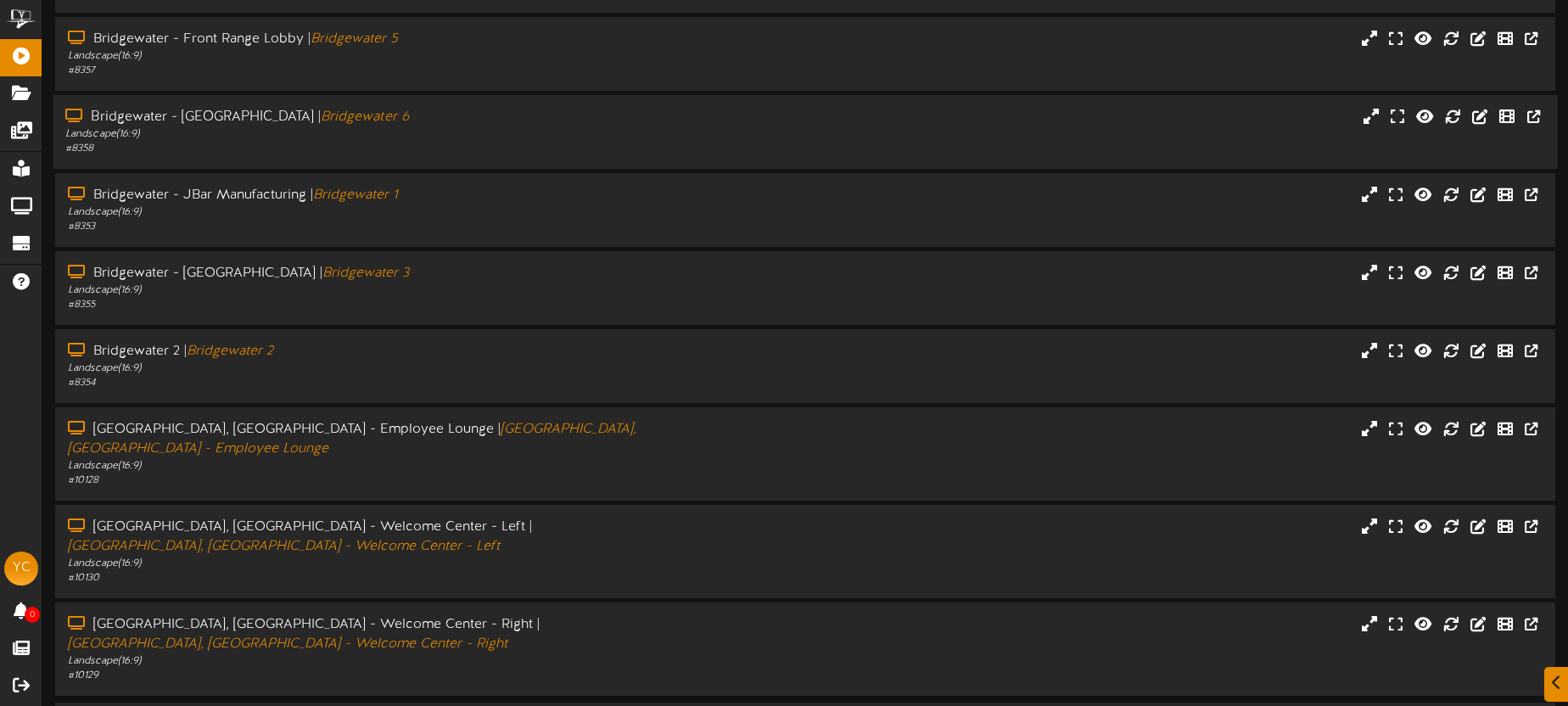
click at [515, 154] on div "# 8358" at bounding box center [366, 148] width 601 height 14
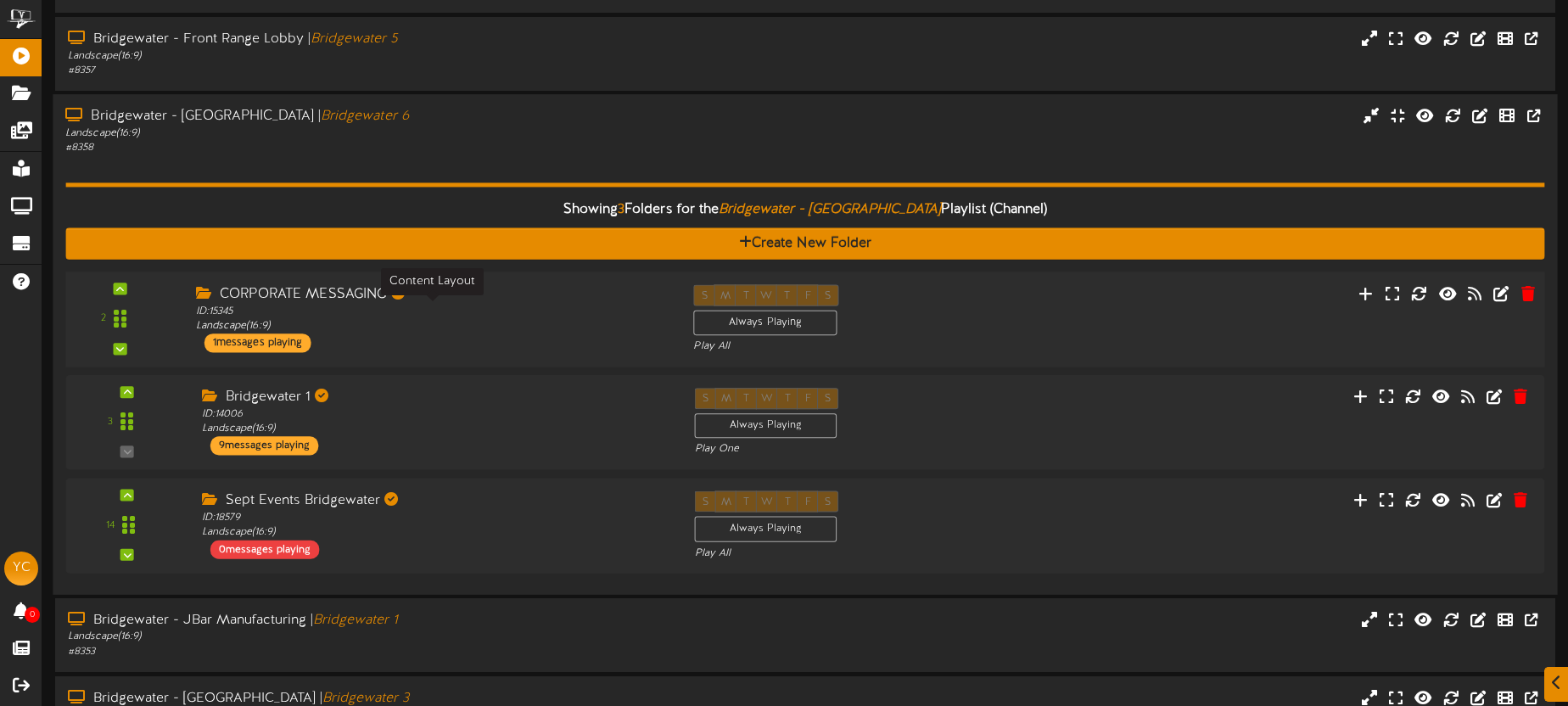
click at [553, 321] on div "ID: 15345 Landscape ( 16:9 )" at bounding box center [432, 318] width 472 height 30
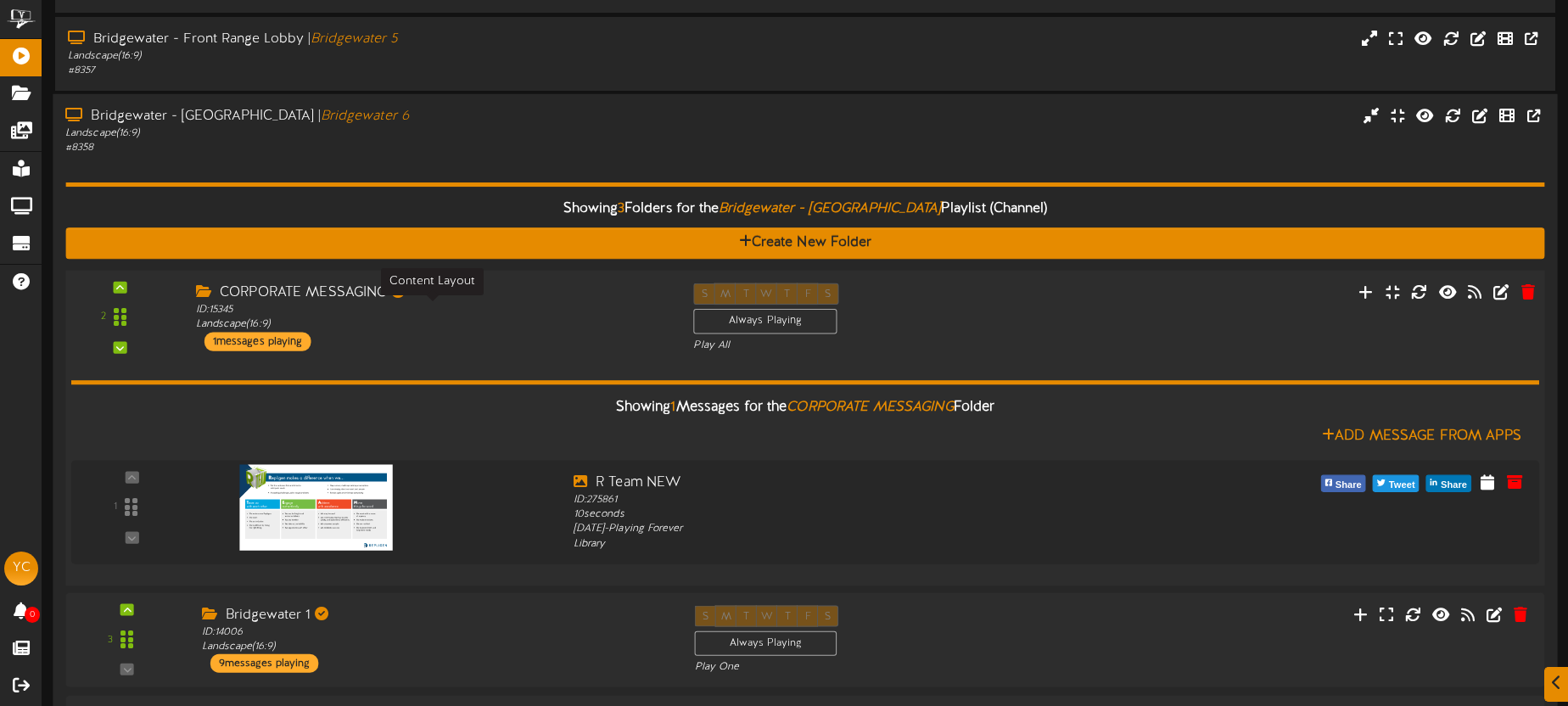
click at [553, 322] on div "ID: 15345 Landscape ( 16:9 )" at bounding box center [432, 317] width 472 height 30
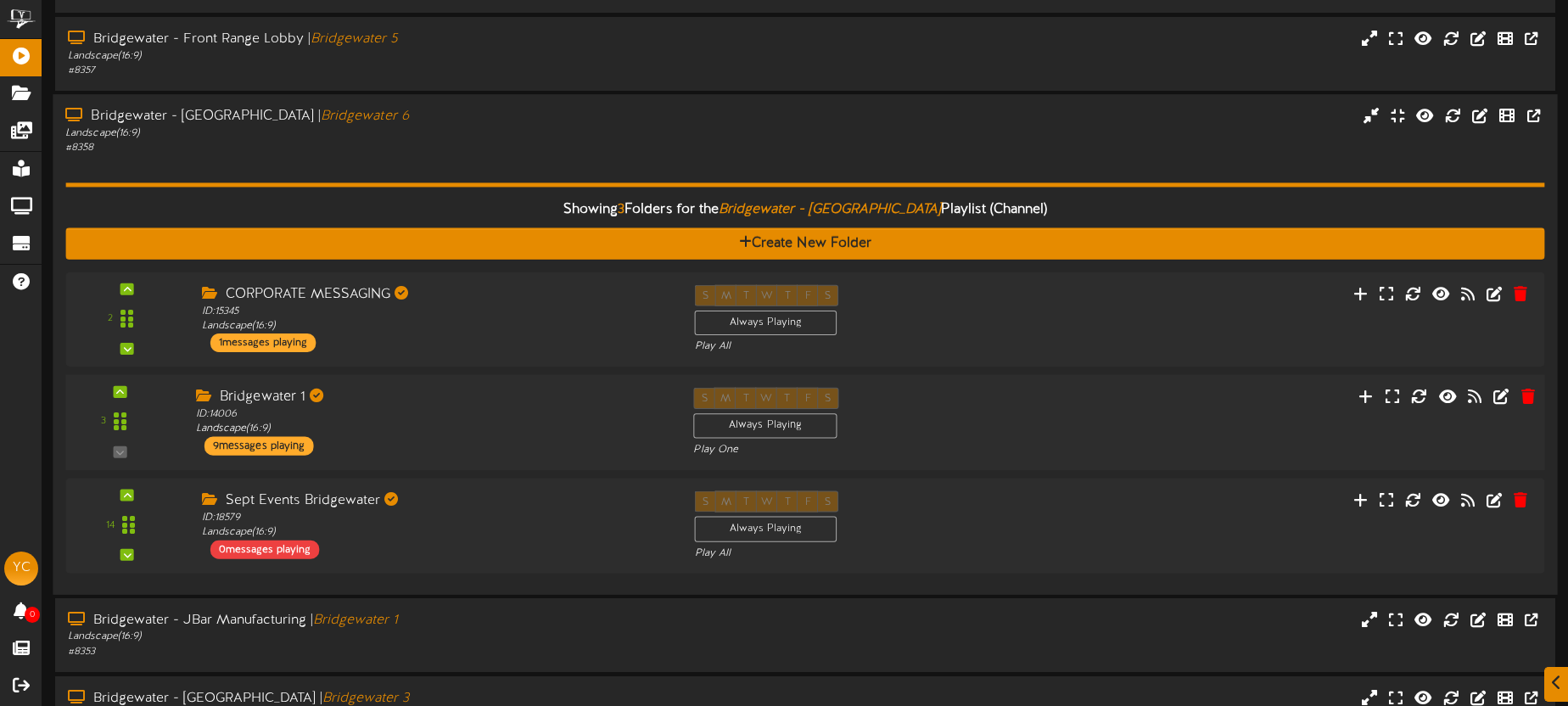
drag, startPoint x: 492, startPoint y: 406, endPoint x: 493, endPoint y: 396, distance: 10.0
click at [492, 405] on div "Bridgewater 1" at bounding box center [432, 397] width 472 height 20
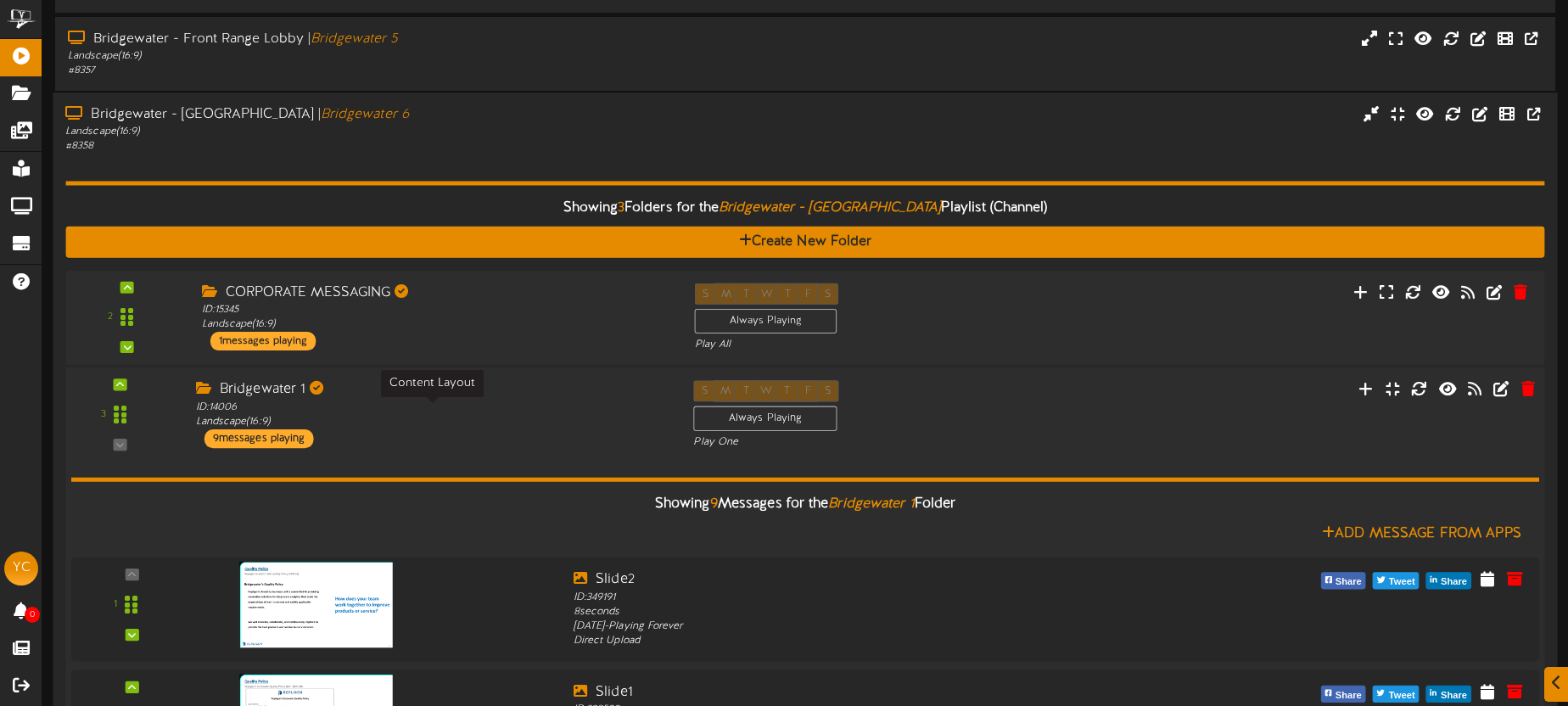
drag, startPoint x: 502, startPoint y: 411, endPoint x: 498, endPoint y: 399, distance: 12.6
click at [502, 411] on div "ID: 14006 Landscape ( 16:9 )" at bounding box center [432, 414] width 472 height 30
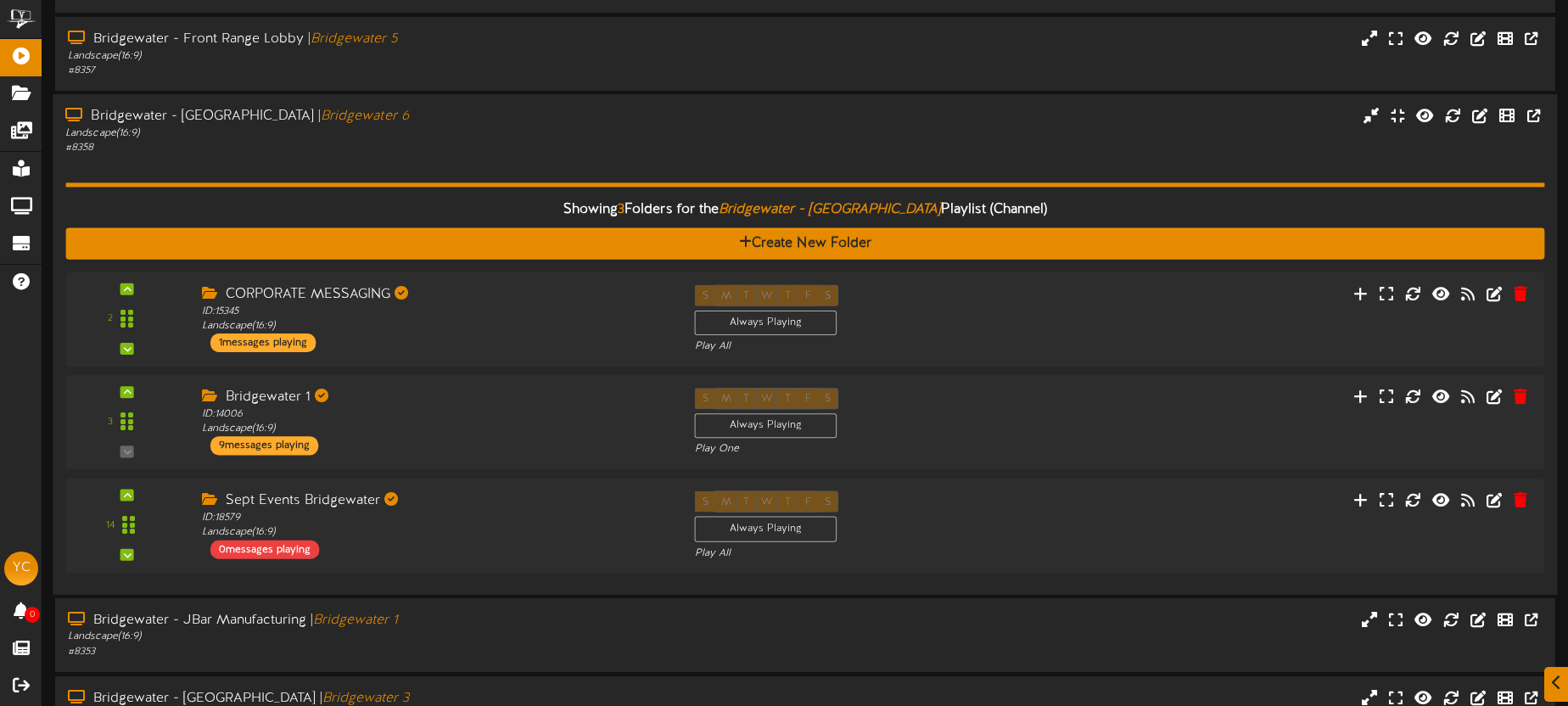
click at [457, 184] on hr at bounding box center [804, 185] width 1479 height 5
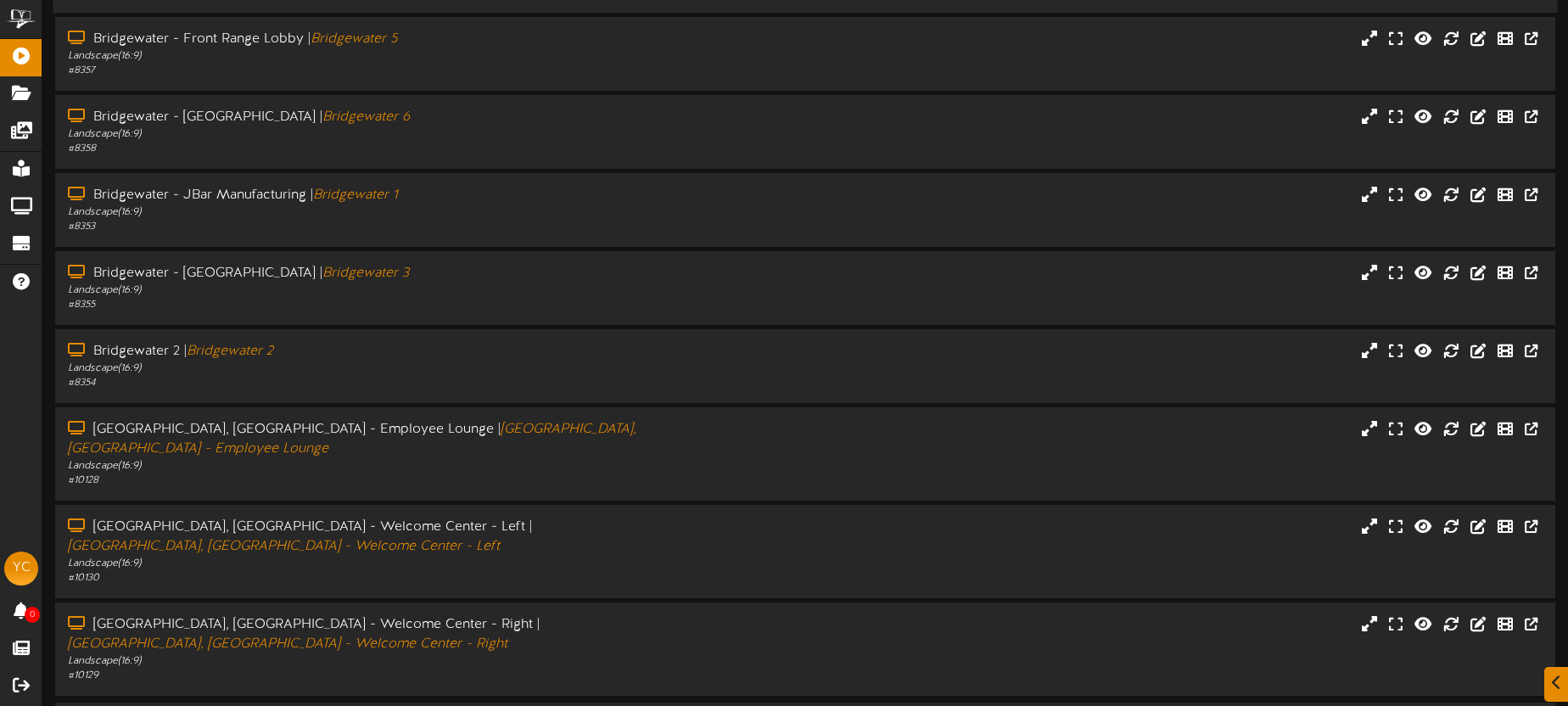
scroll to position [0, 0]
